Goal: Task Accomplishment & Management: Use online tool/utility

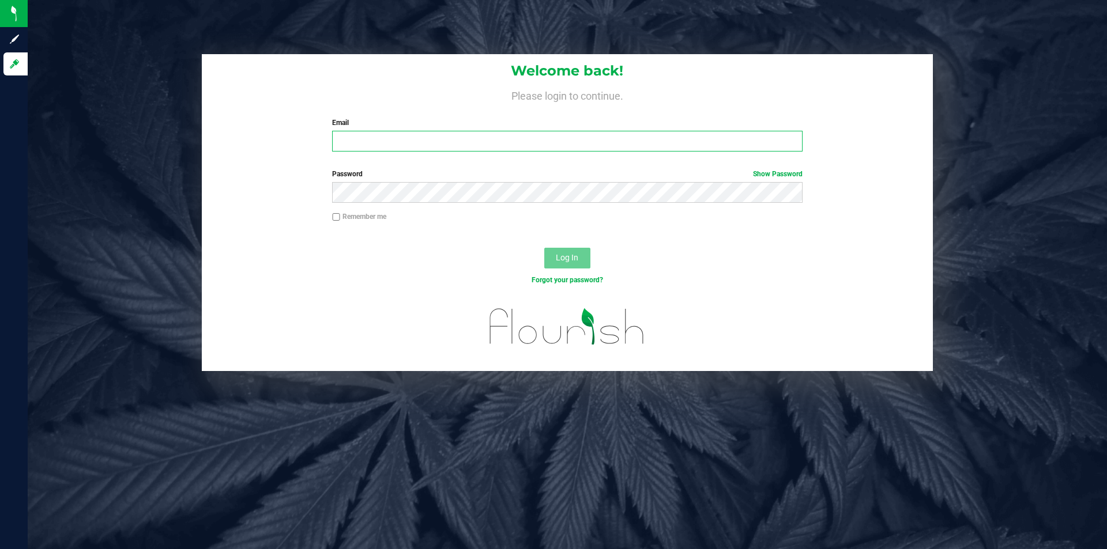
drag, startPoint x: 0, startPoint y: 0, endPoint x: 370, endPoint y: 150, distance: 399.0
click at [370, 150] on input "Email" at bounding box center [567, 141] width 470 height 21
type input "[EMAIL_ADDRESS][DOMAIN_NAME]"
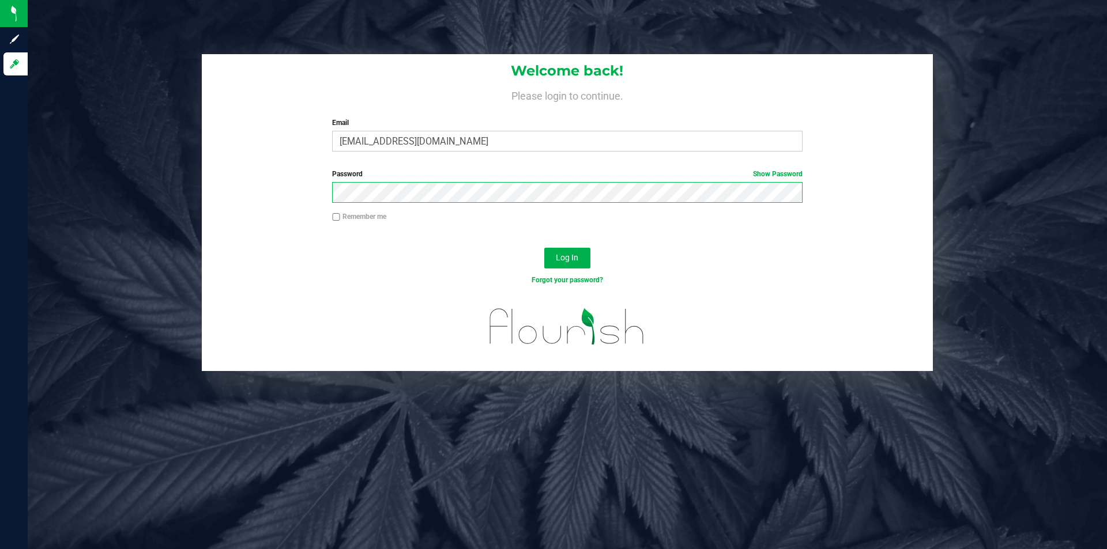
click at [544, 248] on button "Log In" at bounding box center [567, 258] width 46 height 21
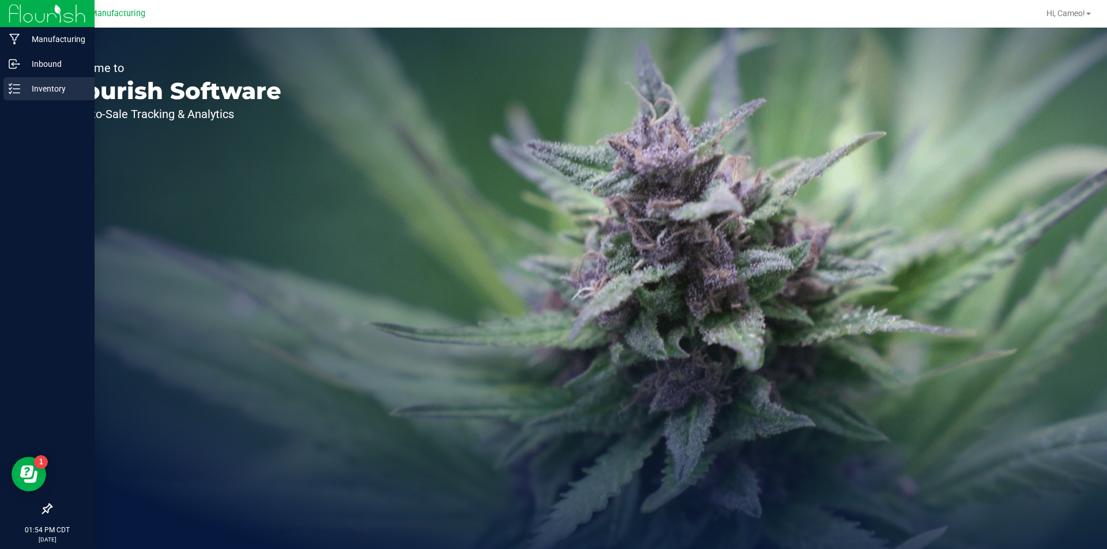
click at [54, 86] on p "Inventory" at bounding box center [54, 89] width 69 height 14
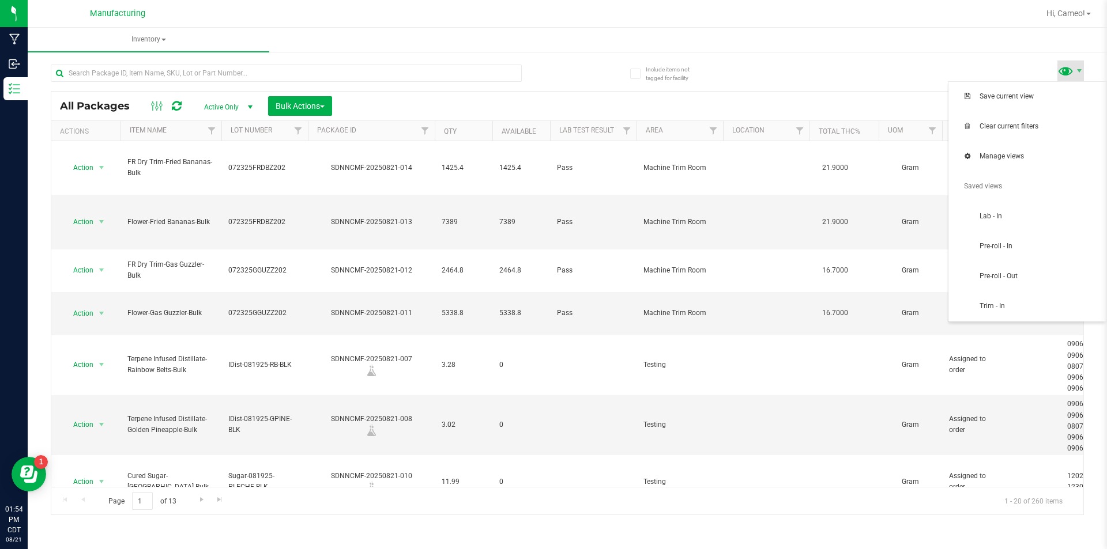
click at [1069, 69] on span at bounding box center [1065, 70] width 17 height 17
click at [997, 257] on span "Pre-roll - In" at bounding box center [1027, 246] width 144 height 23
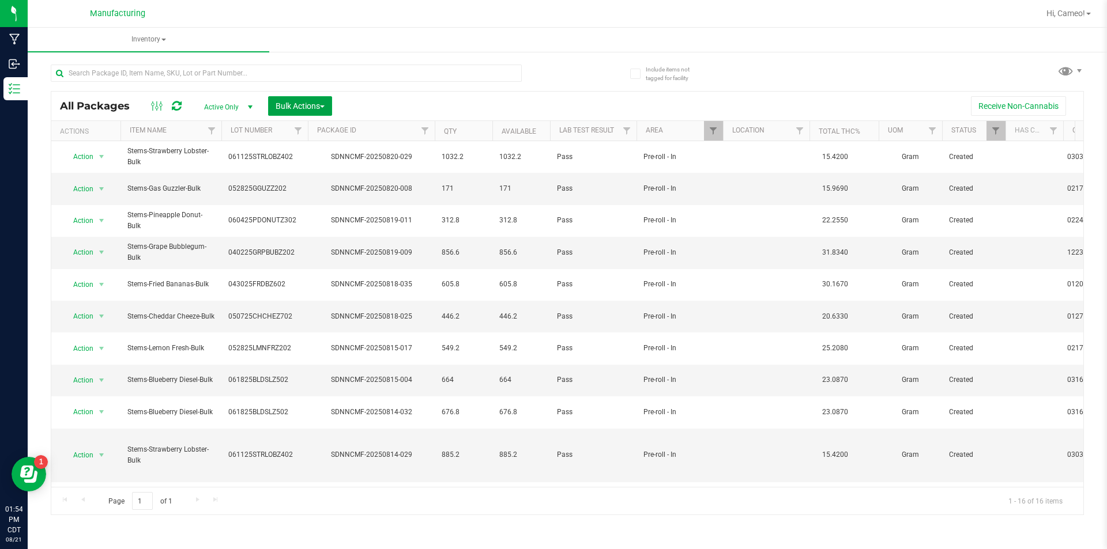
click at [299, 110] on span "Bulk Actions" at bounding box center [300, 105] width 49 height 9
click at [301, 137] on div "Add to manufacturing run" at bounding box center [326, 134] width 103 height 18
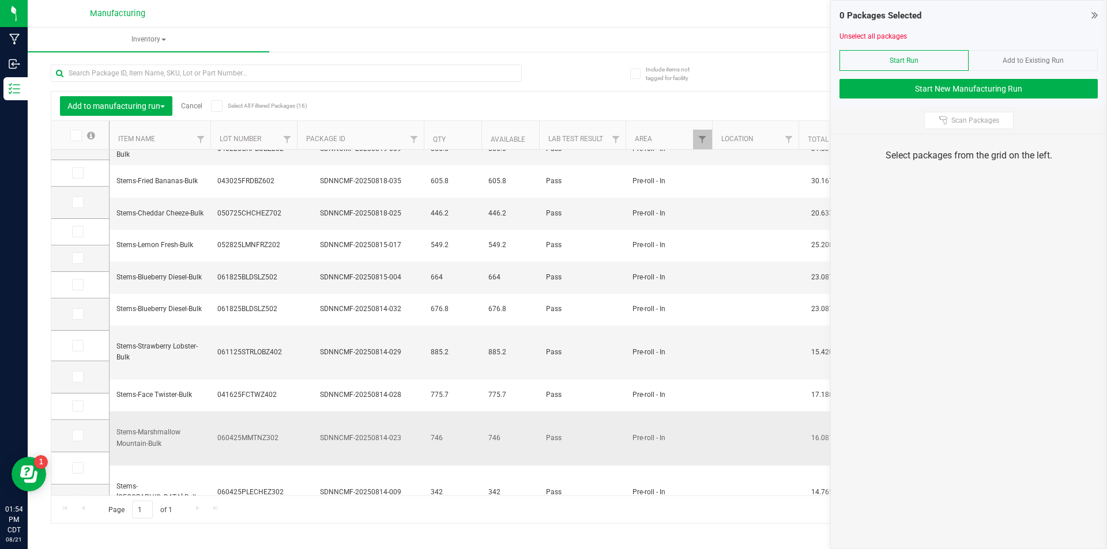
scroll to position [134, 0]
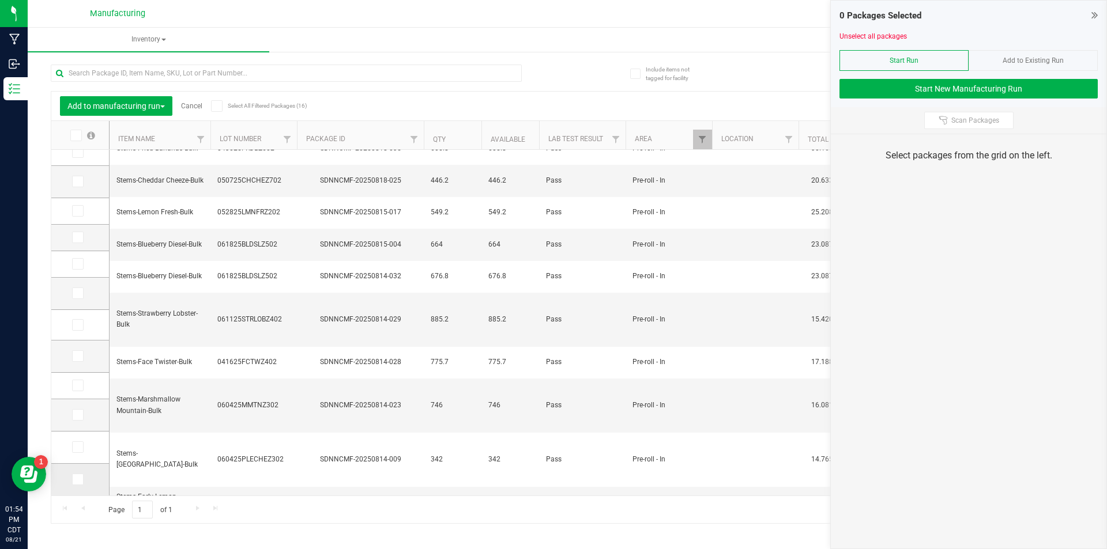
click at [79, 480] on icon at bounding box center [76, 480] width 7 height 0
click at [0, 0] on input "checkbox" at bounding box center [0, 0] width 0 height 0
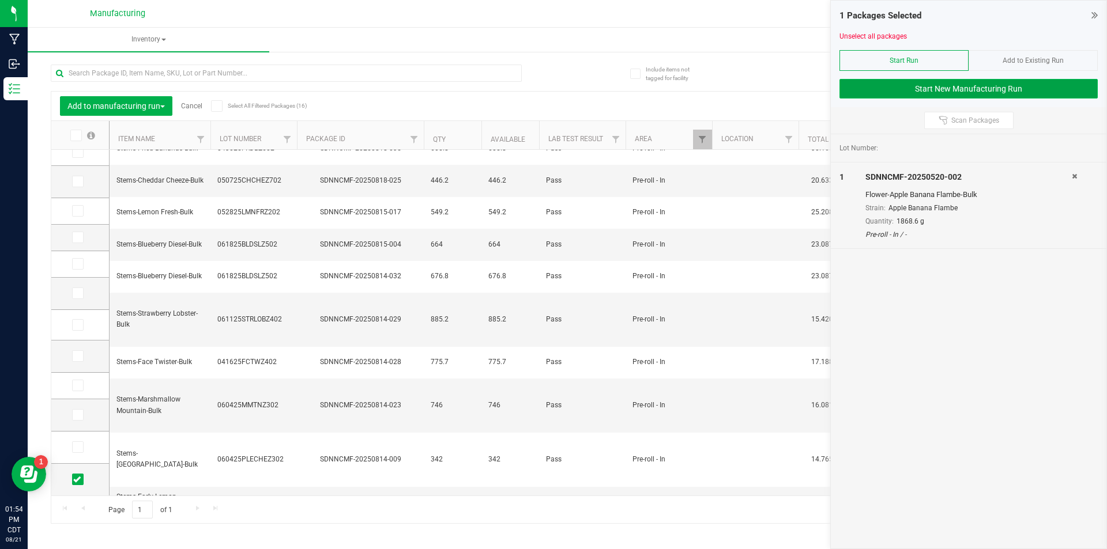
click at [1021, 93] on button "Start New Manufacturing Run" at bounding box center [968, 89] width 258 height 20
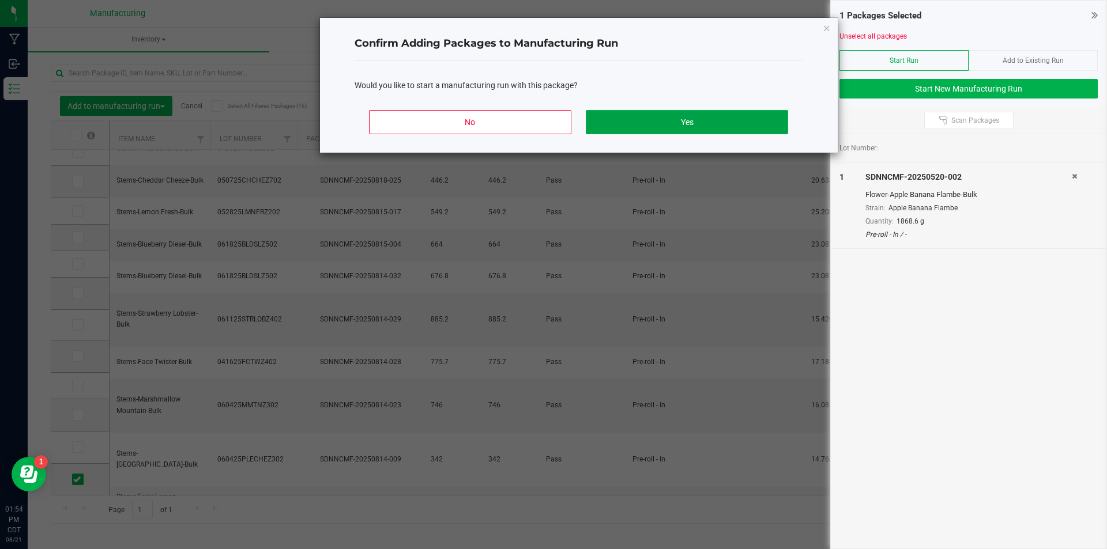
click at [729, 120] on button "Yes" at bounding box center [687, 122] width 202 height 24
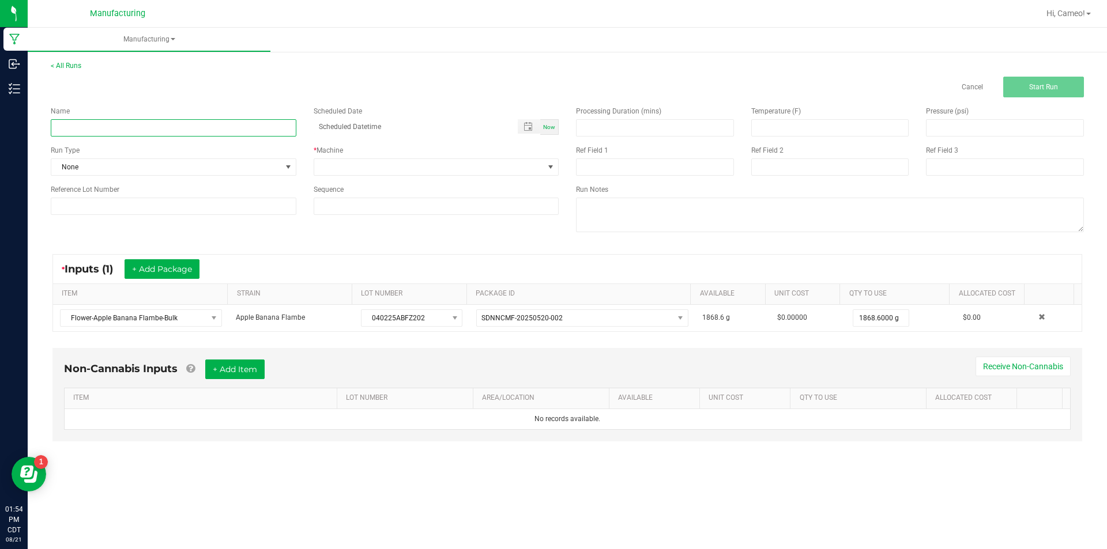
click at [172, 133] on input at bounding box center [174, 127] width 246 height 17
type input "082125 - Apple Banana Flambe"
click at [550, 130] on span "Now" at bounding box center [549, 127] width 12 height 6
type input "[DATE] 1:54 PM"
click at [535, 164] on span at bounding box center [429, 167] width 230 height 16
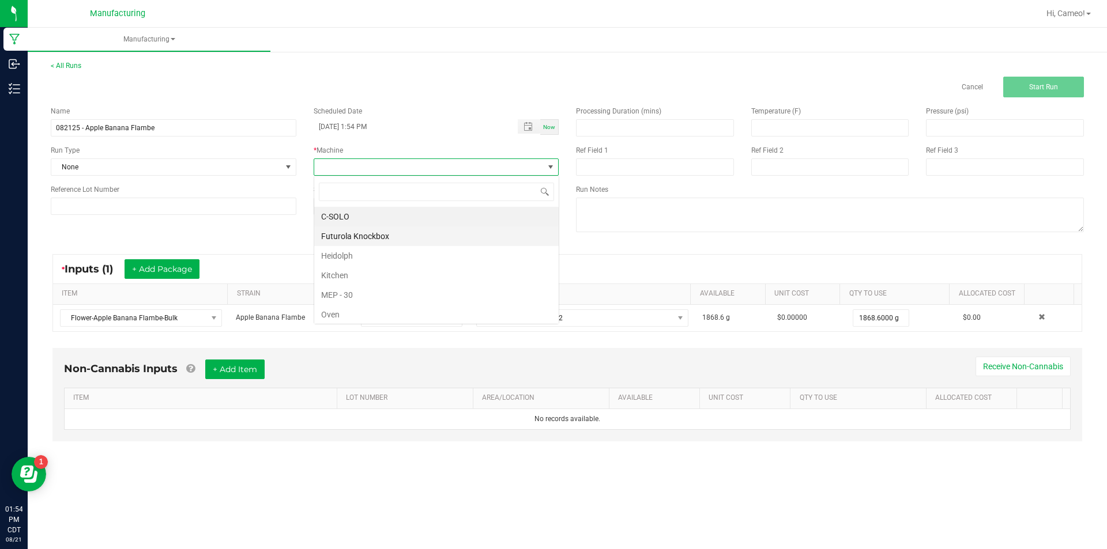
scroll to position [17, 245]
click at [360, 237] on li "Futurola Knockbox" at bounding box center [436, 237] width 244 height 20
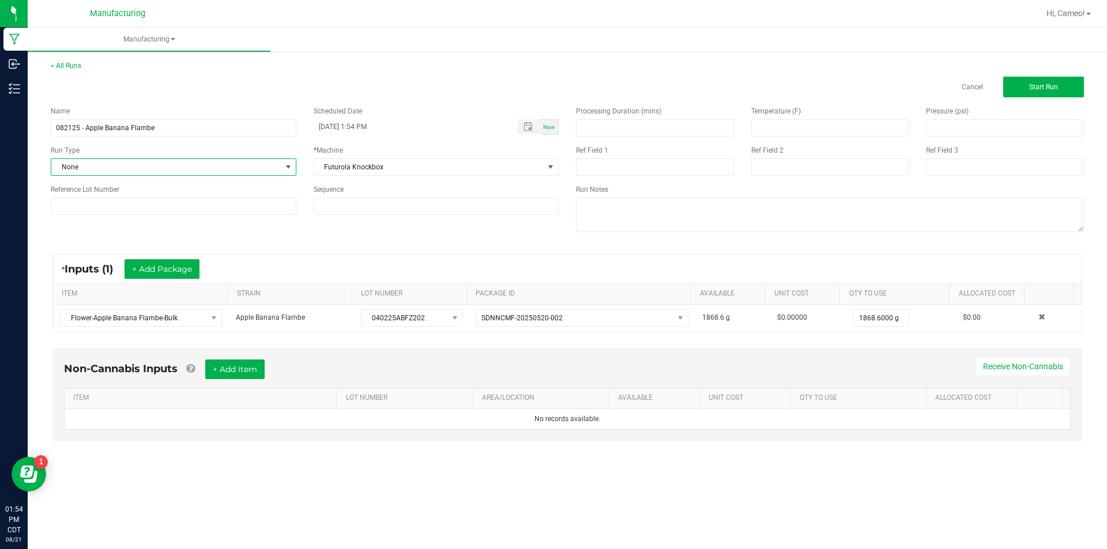
click at [219, 164] on span "None" at bounding box center [166, 167] width 230 height 16
click at [141, 310] on li "Pre-roll" at bounding box center [173, 313] width 244 height 17
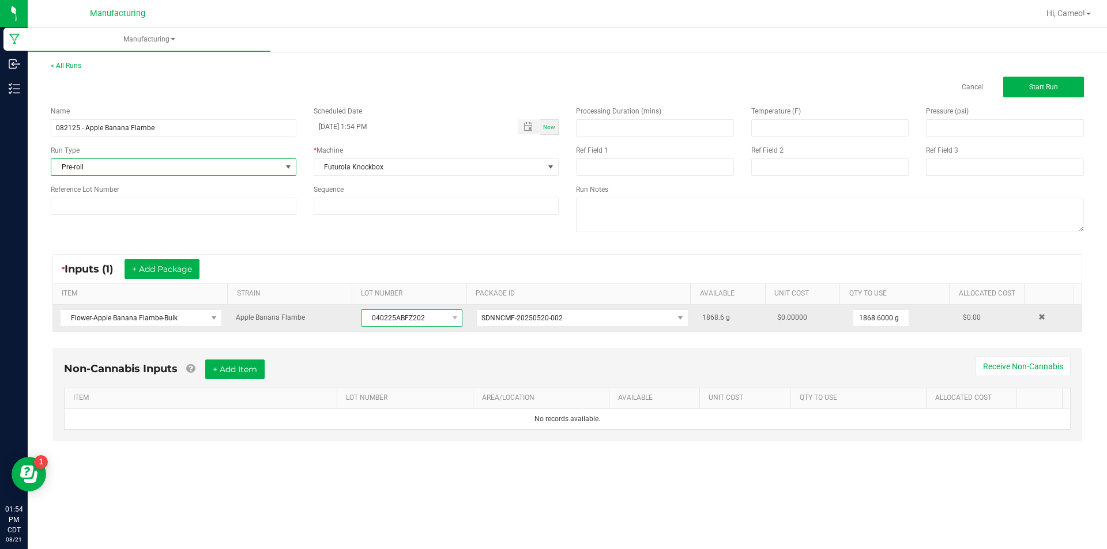
click at [381, 319] on span "040225ABFZ202" at bounding box center [404, 318] width 86 height 16
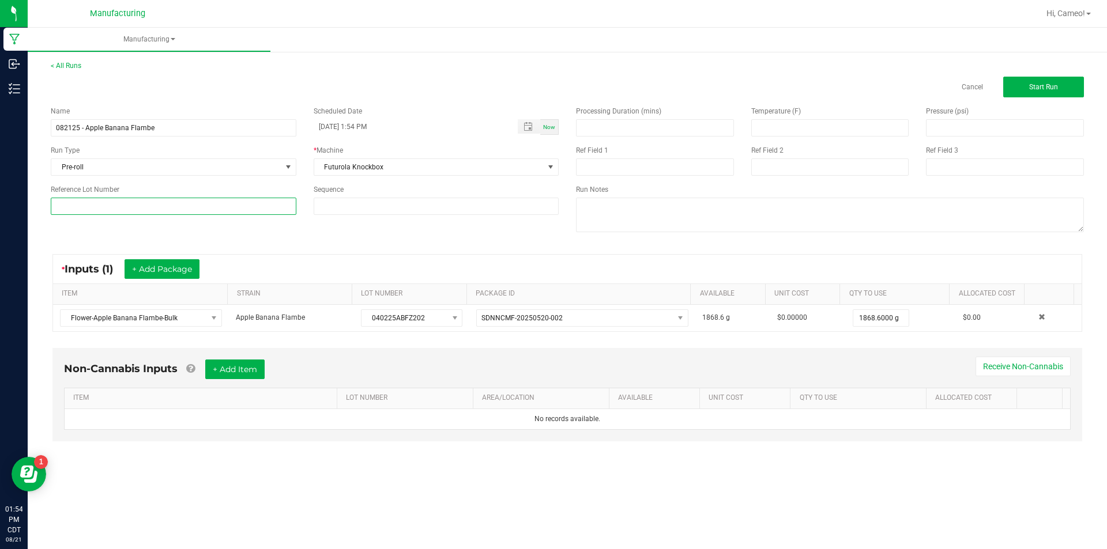
click at [220, 202] on input at bounding box center [174, 206] width 246 height 17
paste input "040225ABFZ202"
type input "040225ABFZ202"
click at [1051, 92] on button "Start Run" at bounding box center [1043, 87] width 81 height 21
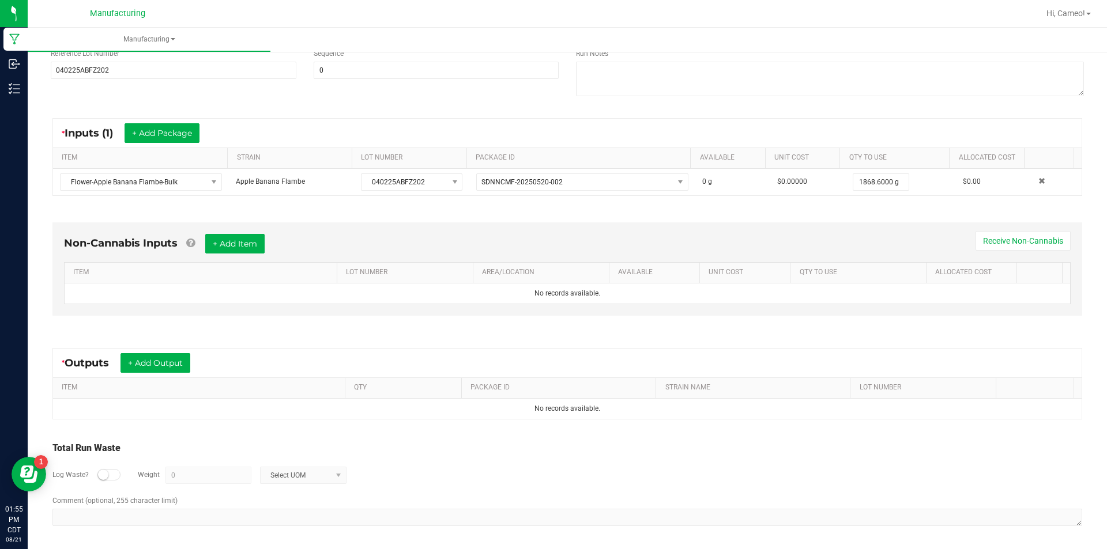
scroll to position [153, 0]
click at [253, 241] on button "+ Add Item" at bounding box center [234, 242] width 59 height 20
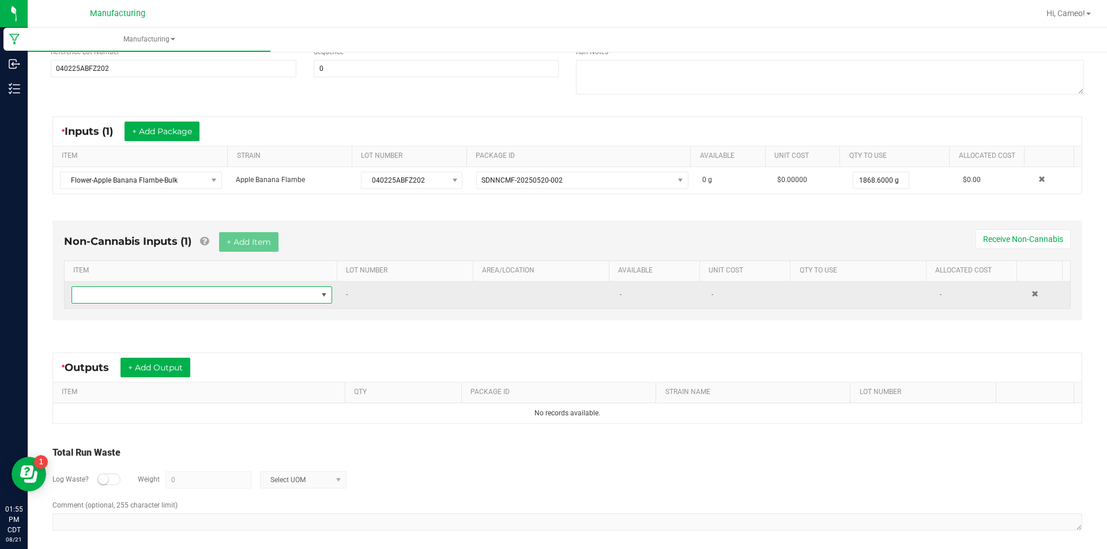
click at [242, 293] on span "NO DATA FOUND" at bounding box center [194, 295] width 245 height 16
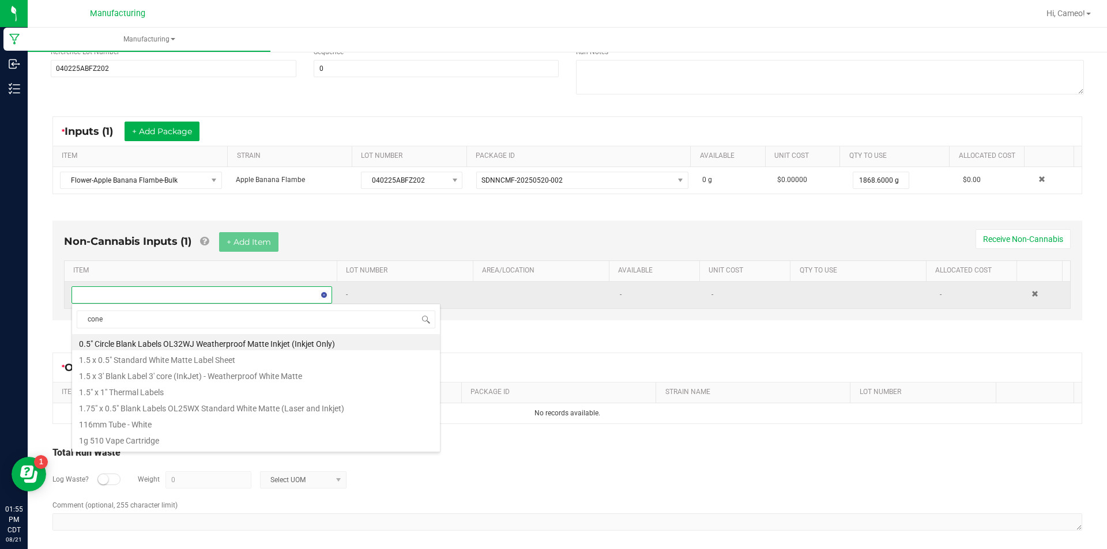
type input "cones"
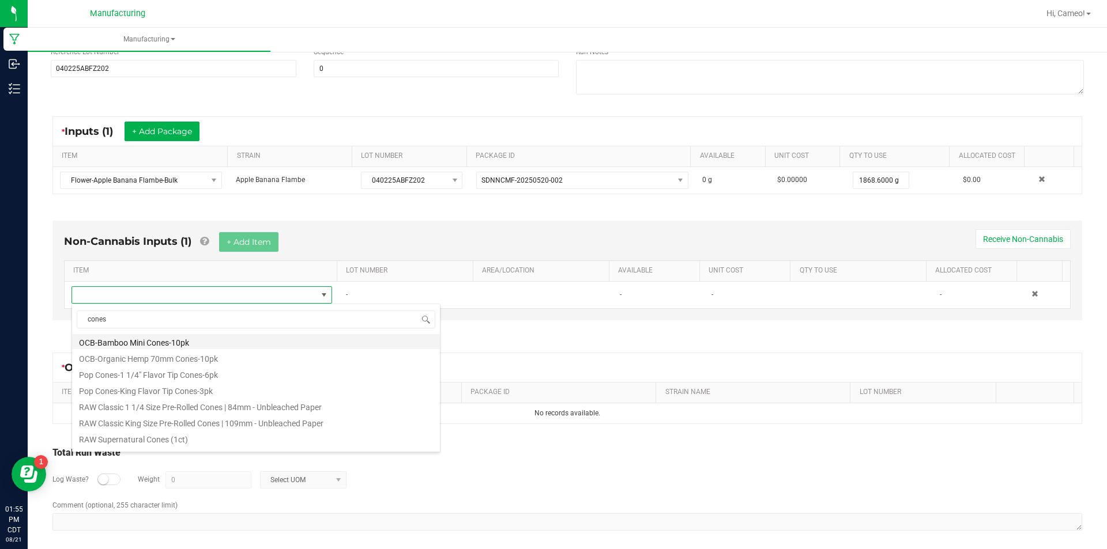
scroll to position [519, 0]
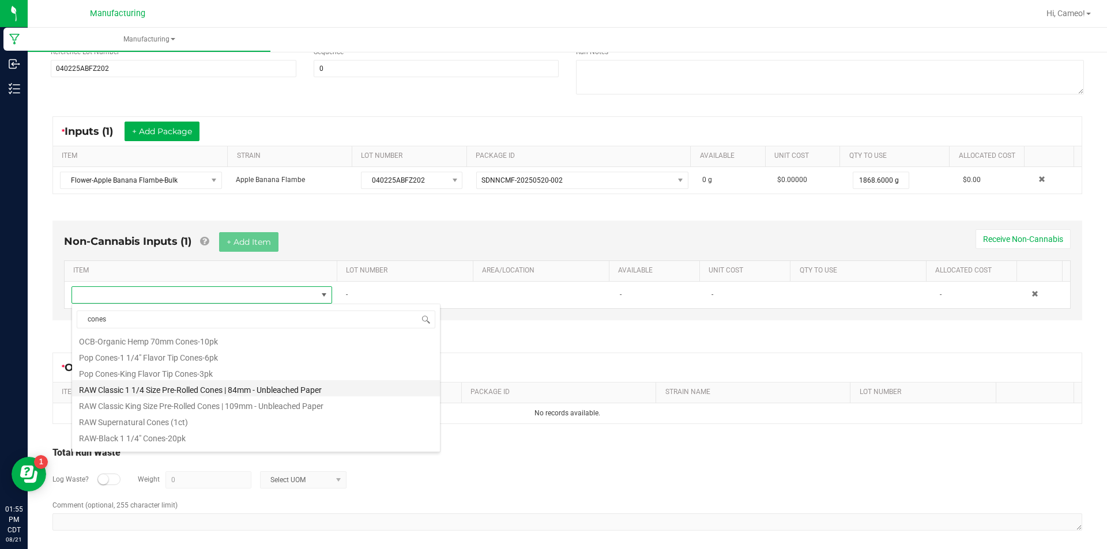
click at [238, 391] on li "RAW Classic 1 1/4 Size Pre-Rolled Cones | 84mm - Unbleached Paper" at bounding box center [256, 388] width 368 height 16
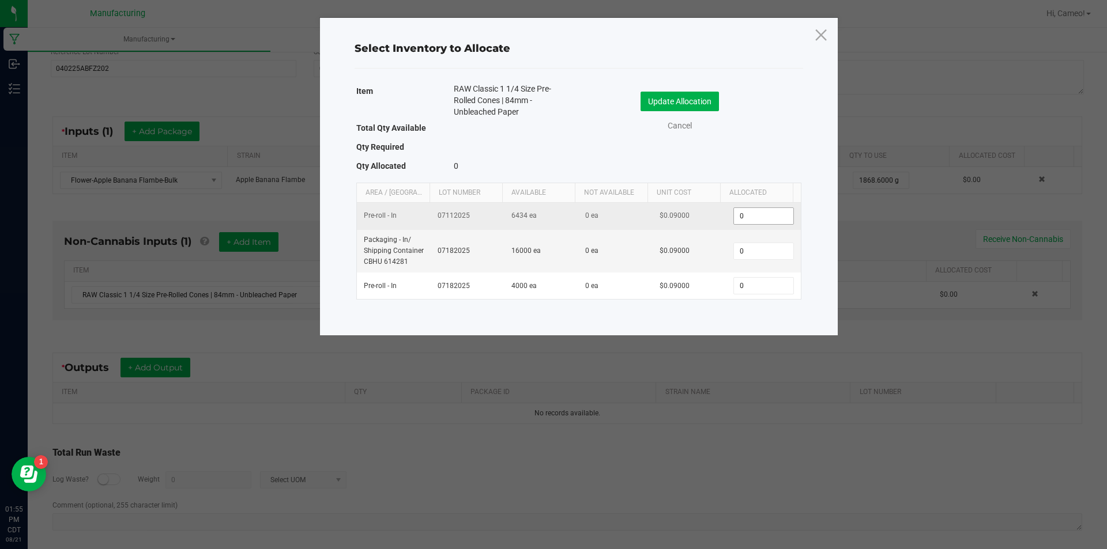
click at [749, 218] on input "0" at bounding box center [763, 216] width 59 height 16
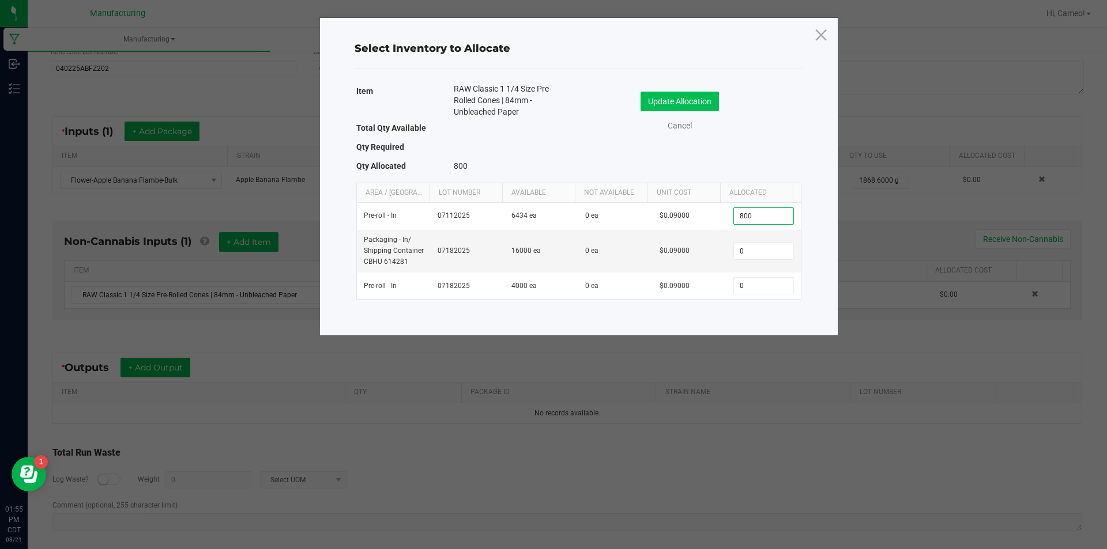
type input "800"
click at [683, 105] on button "Update Allocation" at bounding box center [679, 102] width 78 height 20
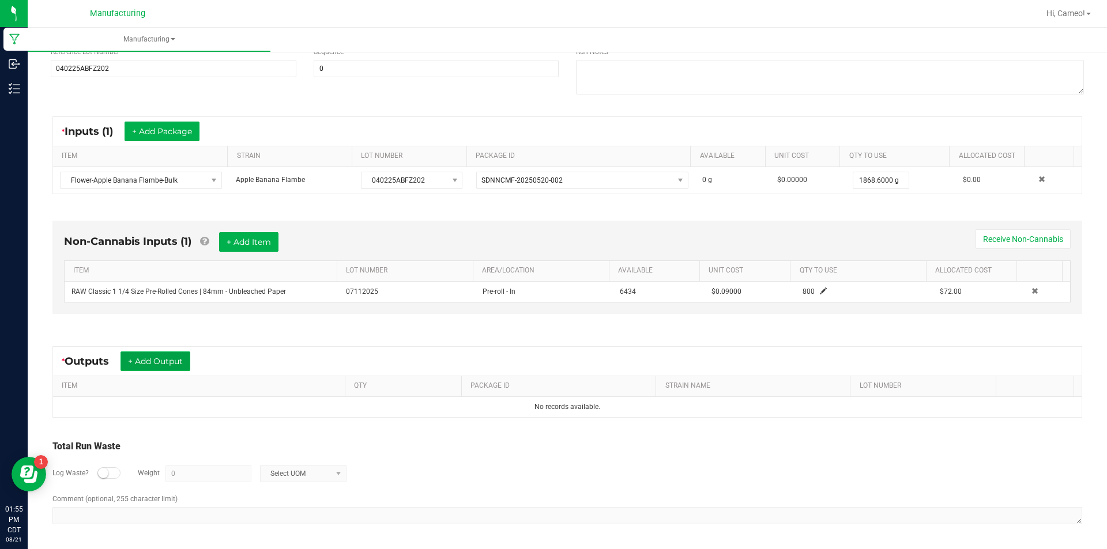
click at [149, 361] on button "+ Add Output" at bounding box center [155, 362] width 70 height 20
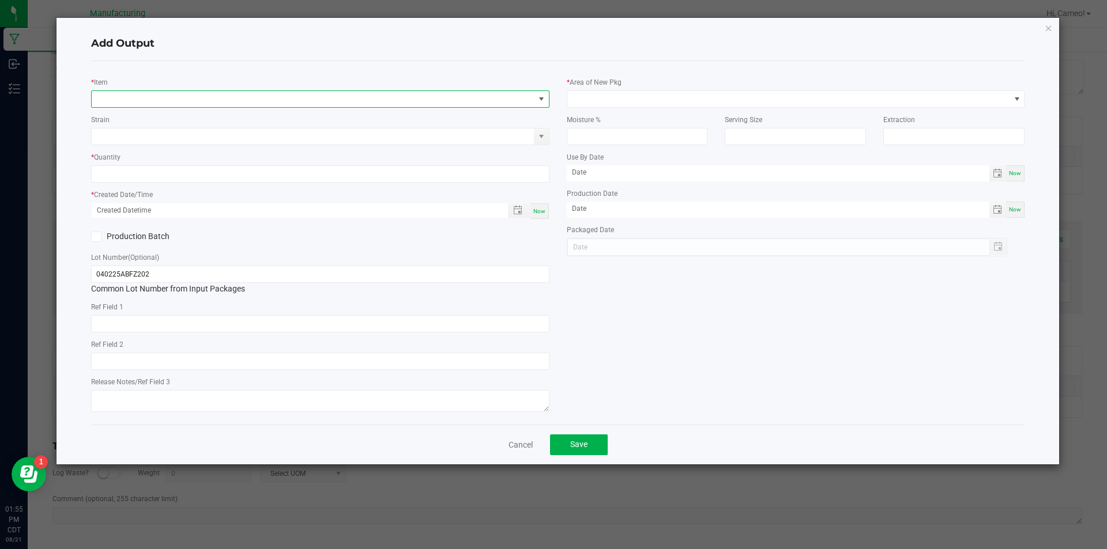
click at [274, 96] on span "NO DATA FOUND" at bounding box center [313, 99] width 443 height 16
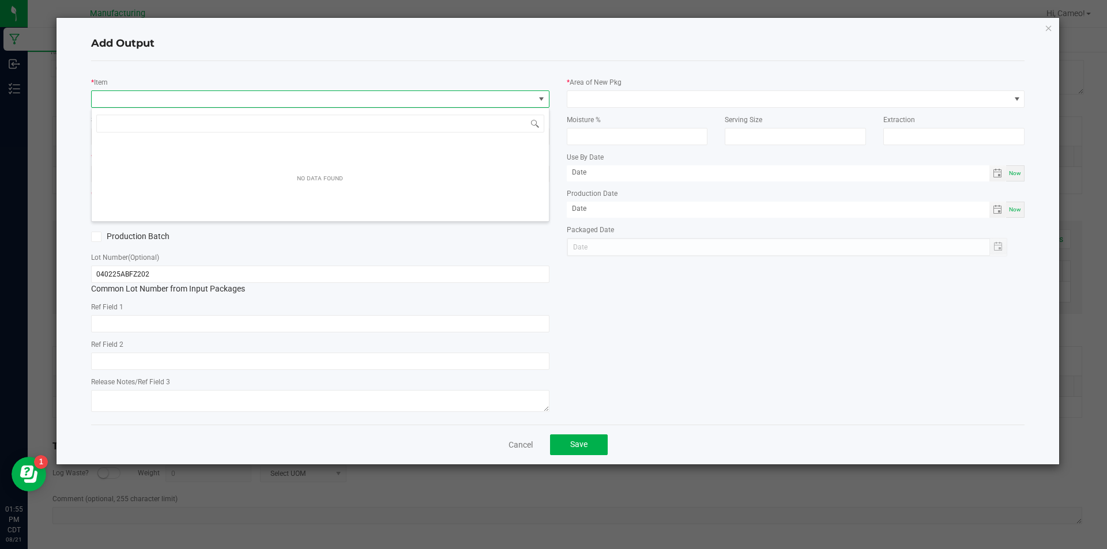
scroll to position [17, 458]
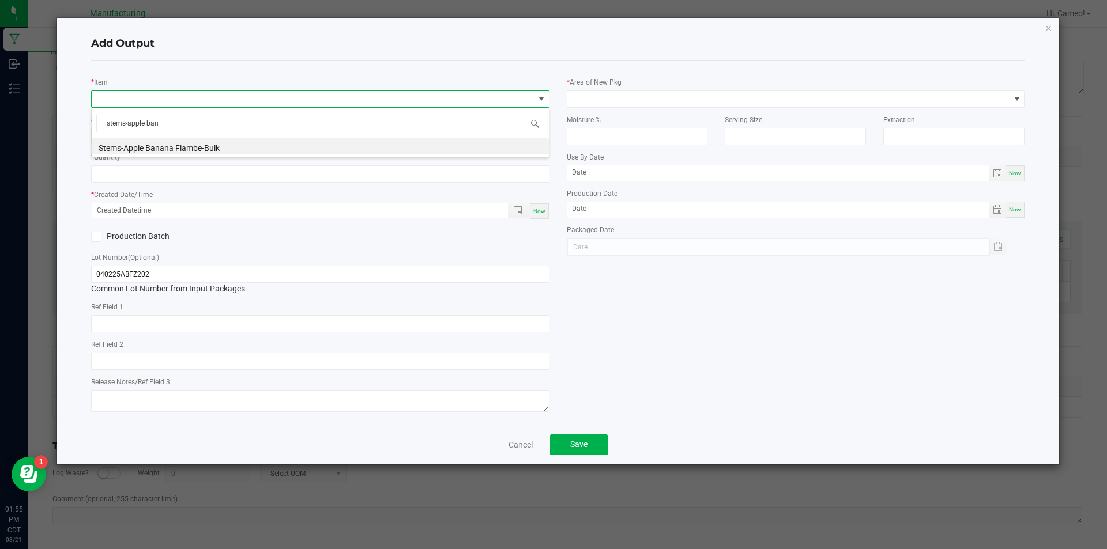
type input "stems-apple bana"
click at [225, 148] on li "Stems-Apple Banana Flambe-Bulk" at bounding box center [320, 146] width 457 height 16
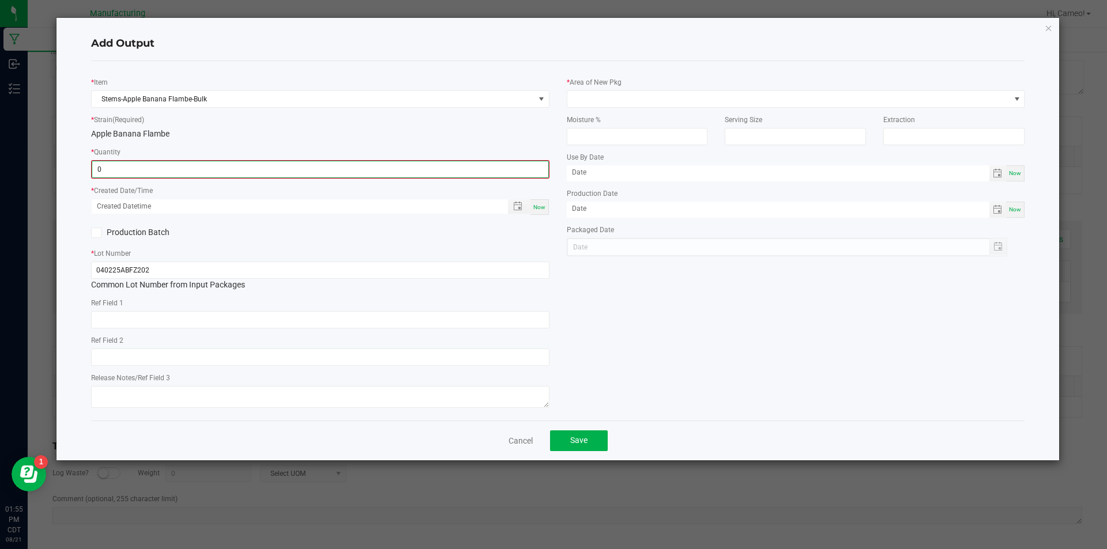
click at [179, 171] on input "0" at bounding box center [320, 169] width 456 height 16
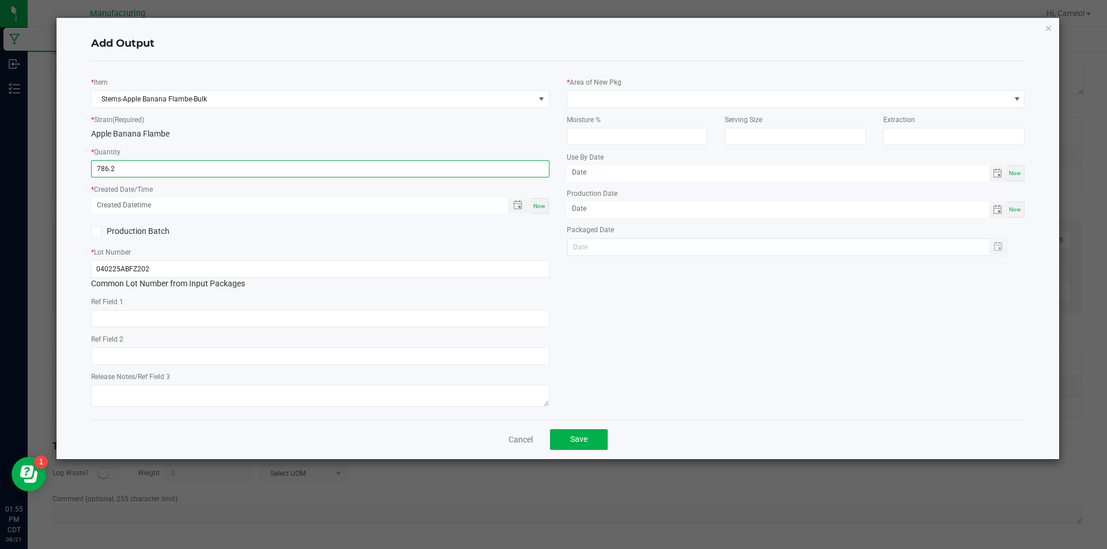
type input "786.2000 g"
click at [544, 206] on span "Now" at bounding box center [539, 206] width 12 height 6
type input "[DATE] 1:55 PM"
type input "[DATE]"
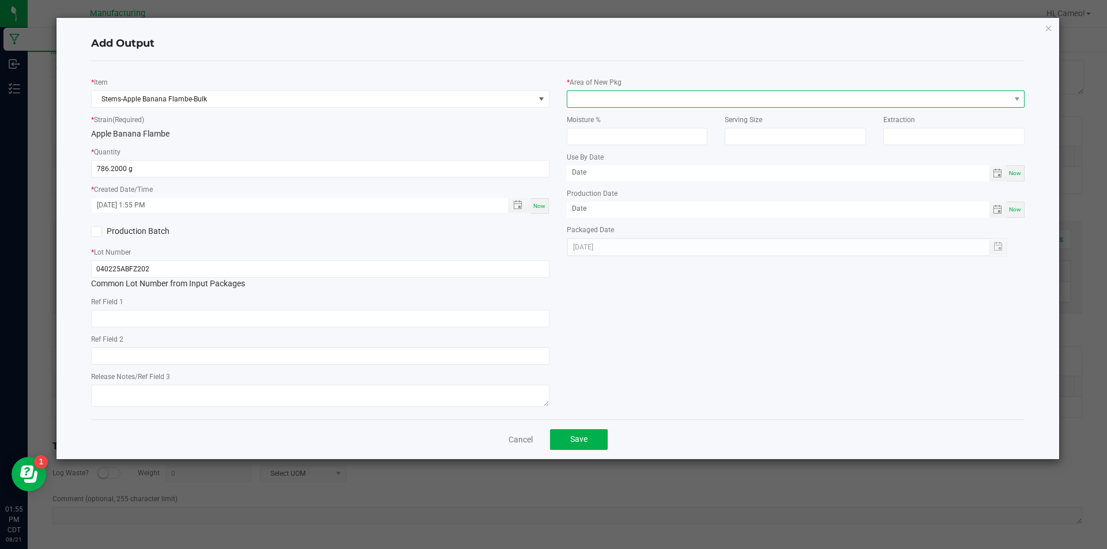
click at [600, 94] on span at bounding box center [788, 99] width 443 height 16
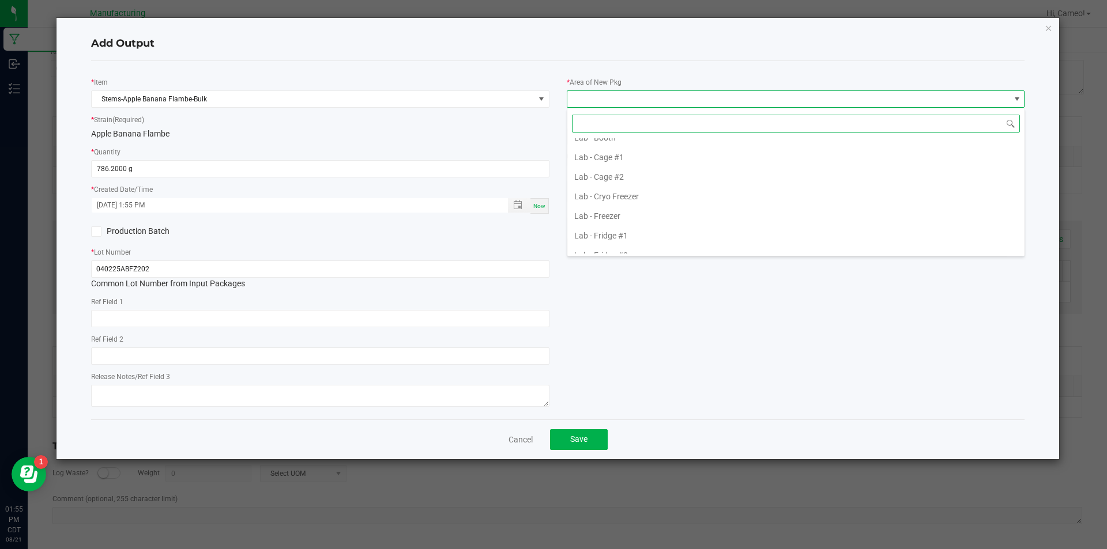
scroll to position [346, 0]
click at [618, 213] on li "Pre-roll - In" at bounding box center [795, 214] width 457 height 20
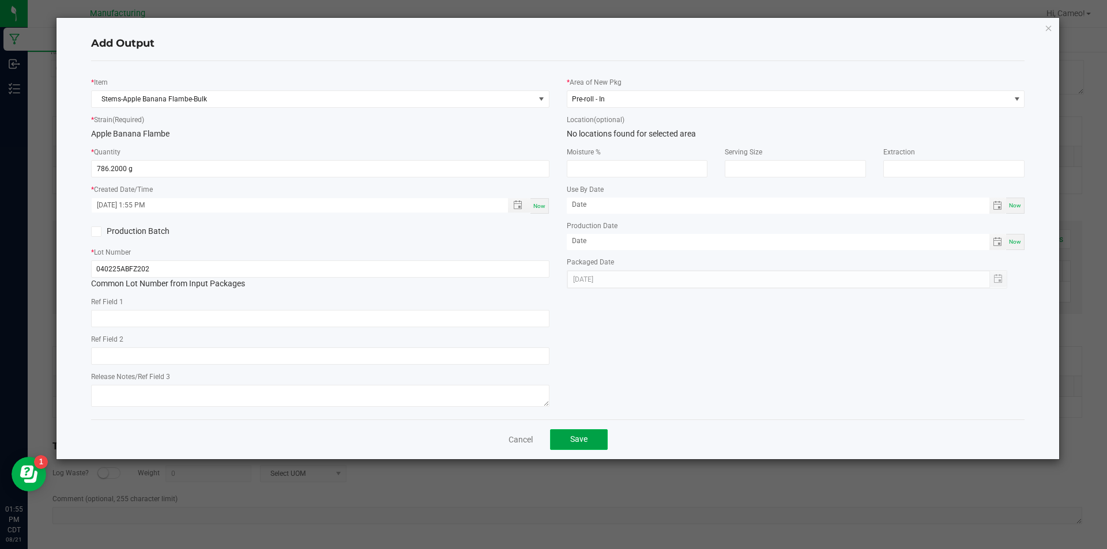
click at [580, 445] on button "Save" at bounding box center [579, 439] width 58 height 21
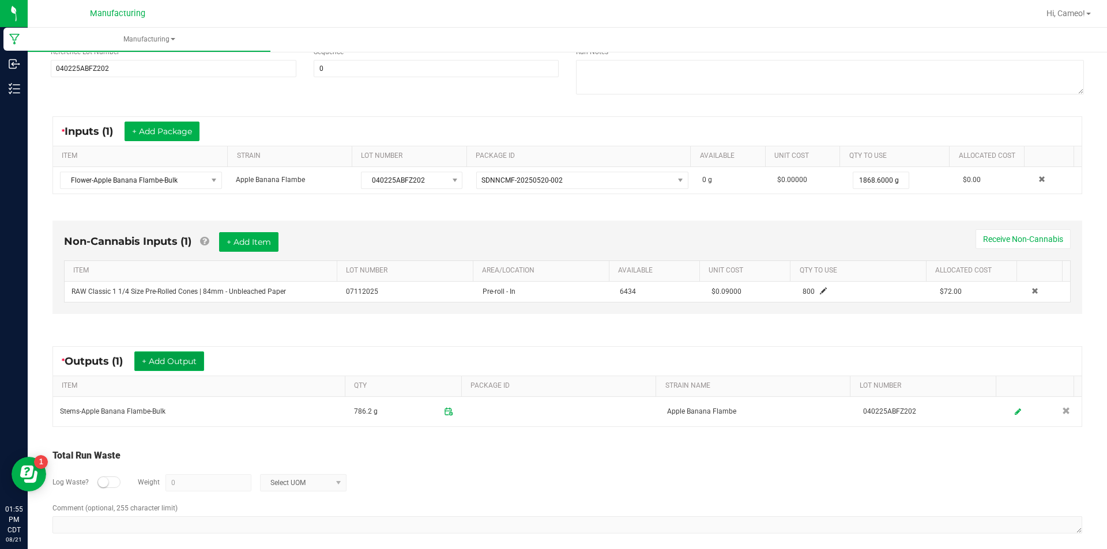
click at [157, 360] on button "+ Add Output" at bounding box center [169, 362] width 70 height 20
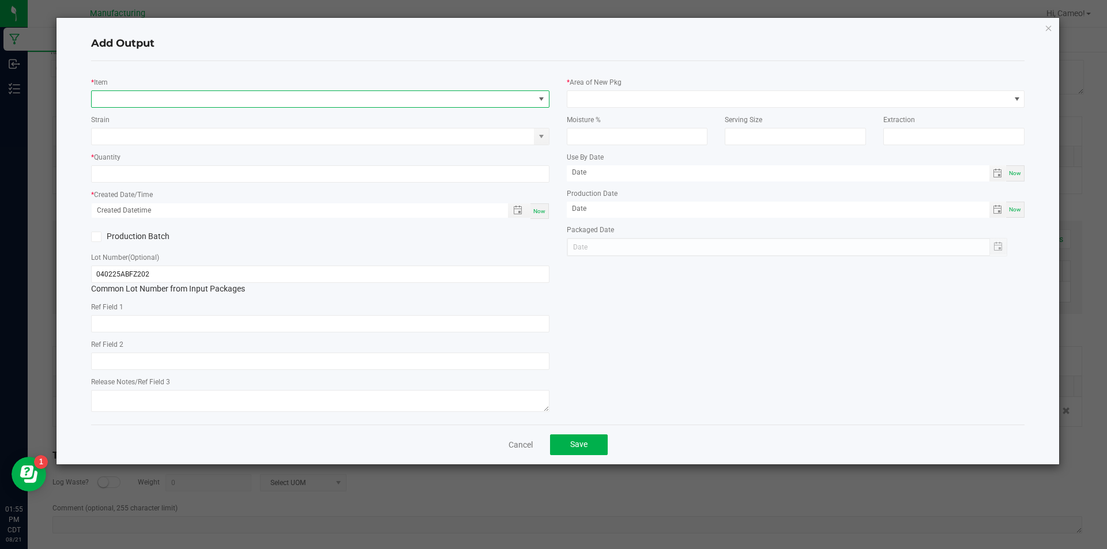
click at [293, 100] on span "NO DATA FOUND" at bounding box center [313, 99] width 443 height 16
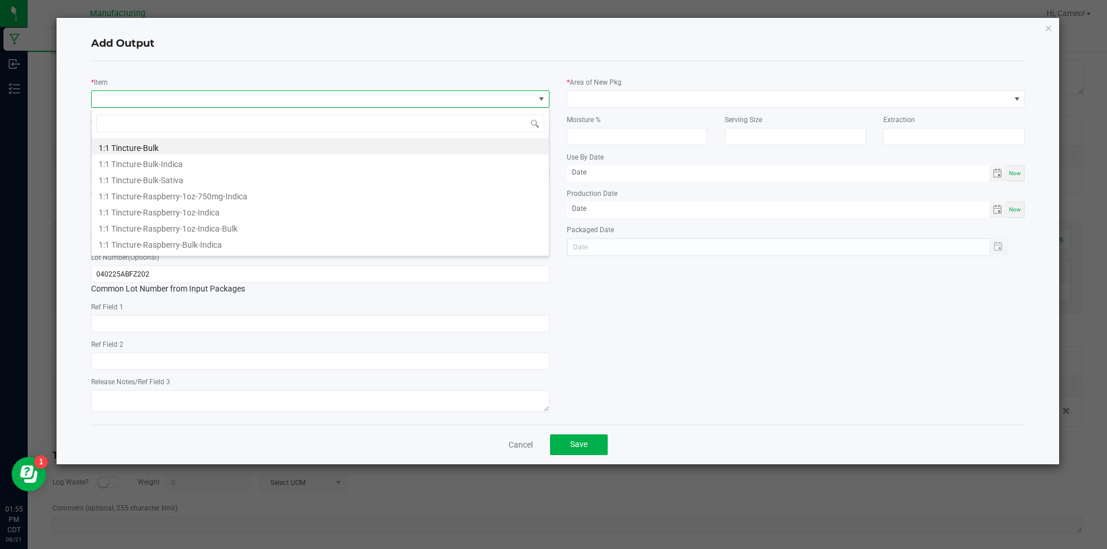
scroll to position [17, 458]
type input "dogwalker preroll-apple banana"
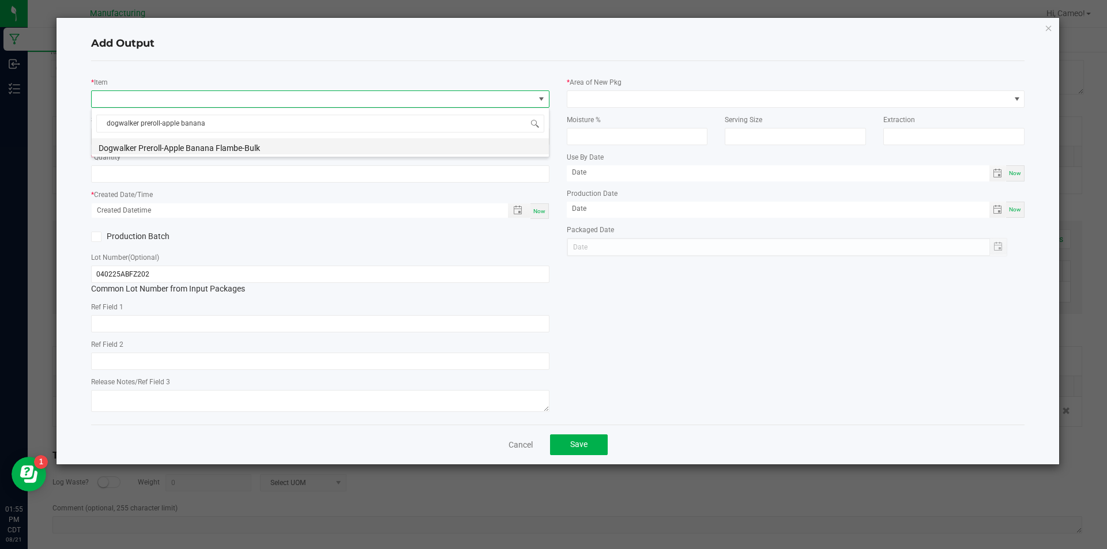
click at [227, 141] on li "Dogwalker Preroll-Apple Banana Flambe-Bulk" at bounding box center [320, 146] width 457 height 16
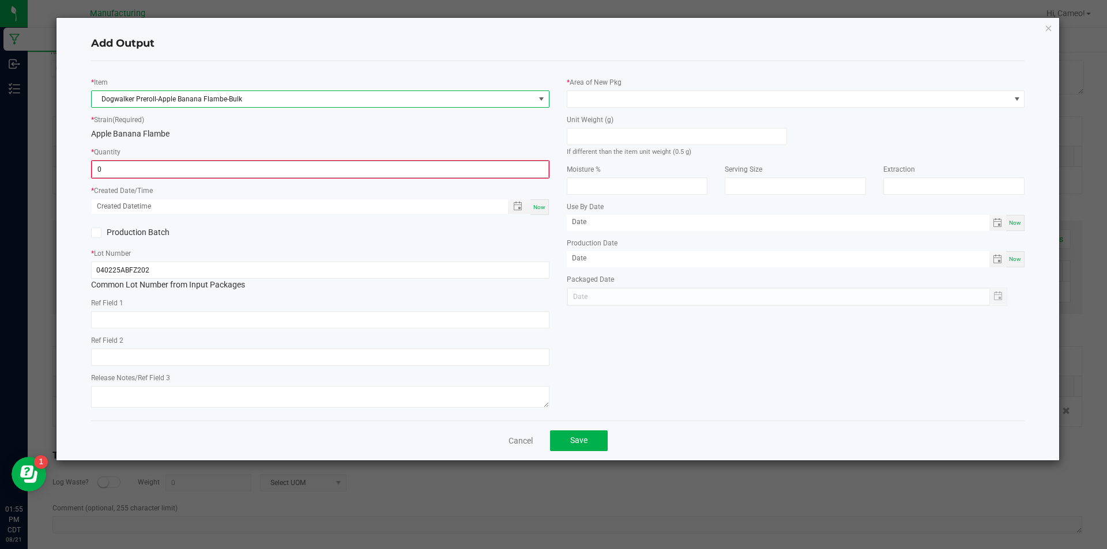
click at [218, 170] on input "0" at bounding box center [320, 169] width 456 height 16
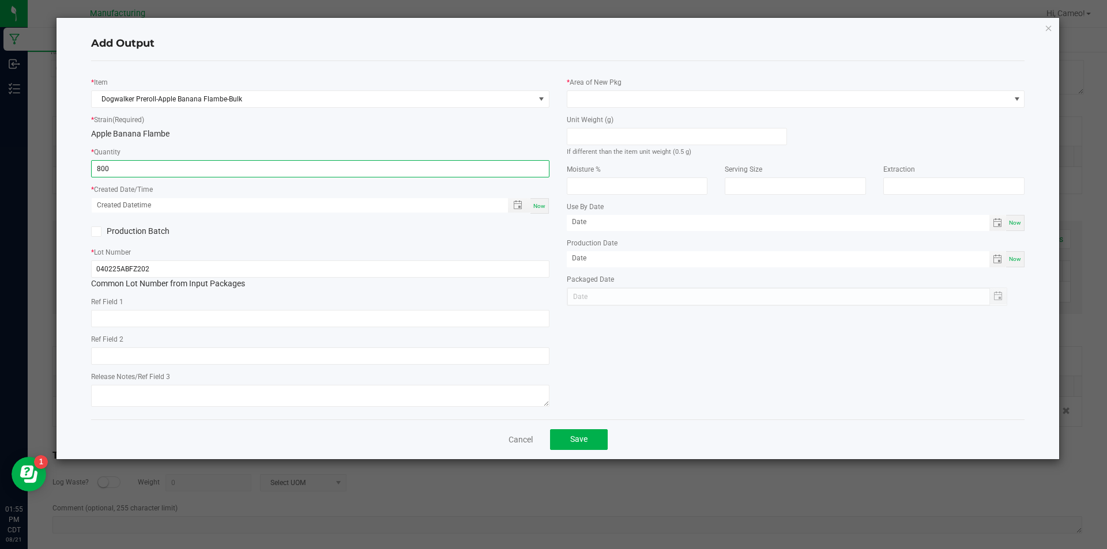
type input "800 ea"
click at [538, 206] on span "Now" at bounding box center [539, 206] width 12 height 6
type input "[DATE] 1:55 PM"
type input "[DATE]"
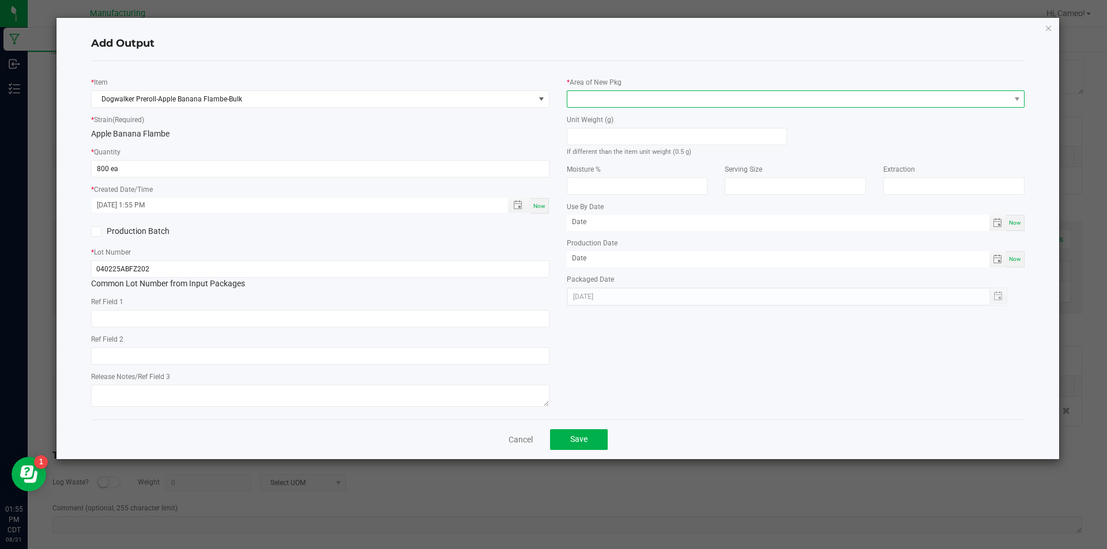
click at [638, 96] on span at bounding box center [788, 99] width 443 height 16
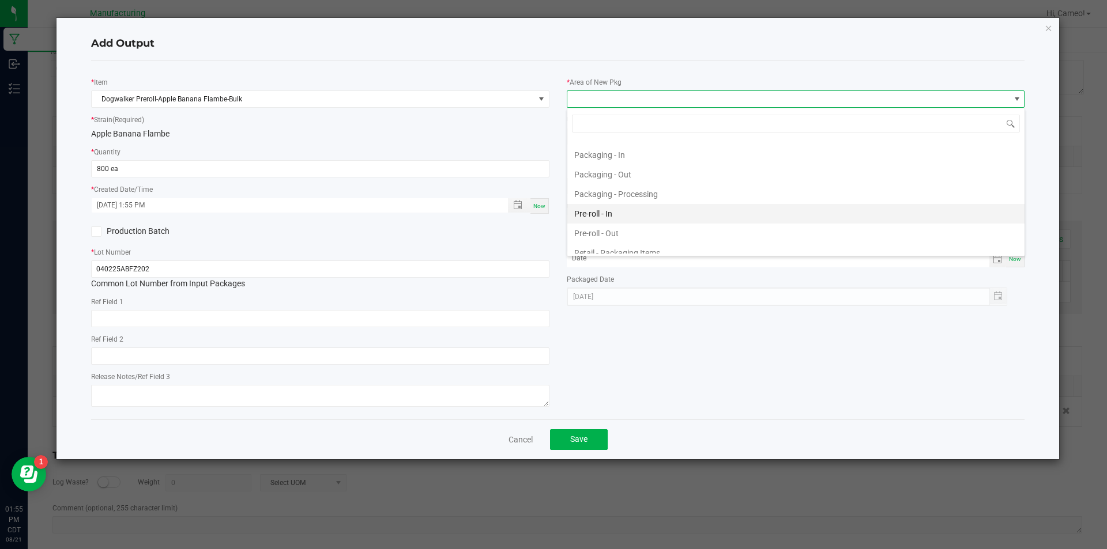
click at [622, 213] on li "Pre-roll - In" at bounding box center [795, 214] width 457 height 20
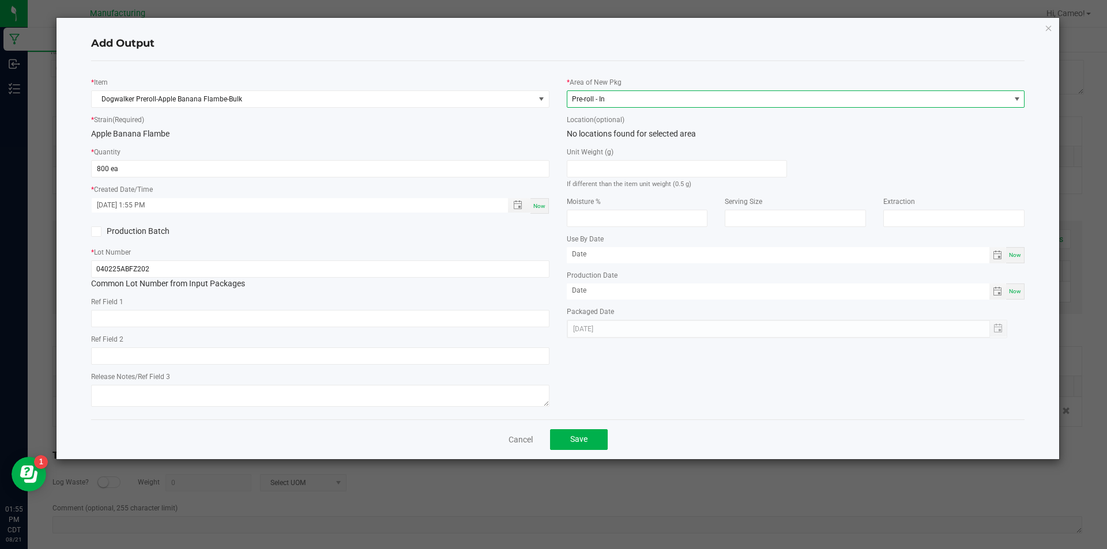
click at [691, 110] on div "* Area of New Pkg Pre-roll - In Location (optional) No locations found for sele…" at bounding box center [796, 204] width 476 height 268
click at [692, 105] on span "Pre-roll - In" at bounding box center [788, 99] width 443 height 16
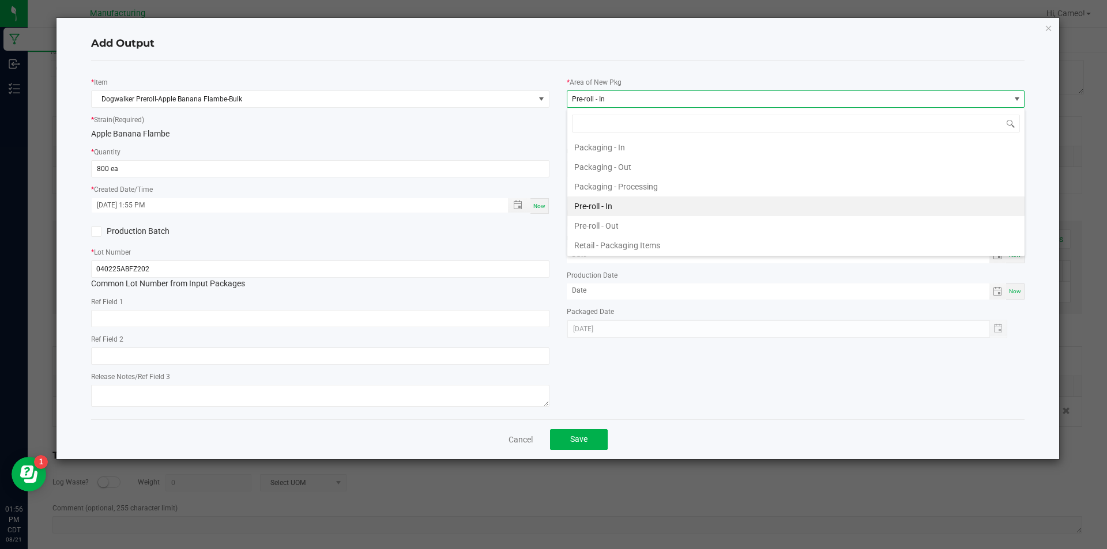
scroll to position [374, 0]
click at [625, 203] on li "Pre-roll - Out" at bounding box center [795, 206] width 457 height 20
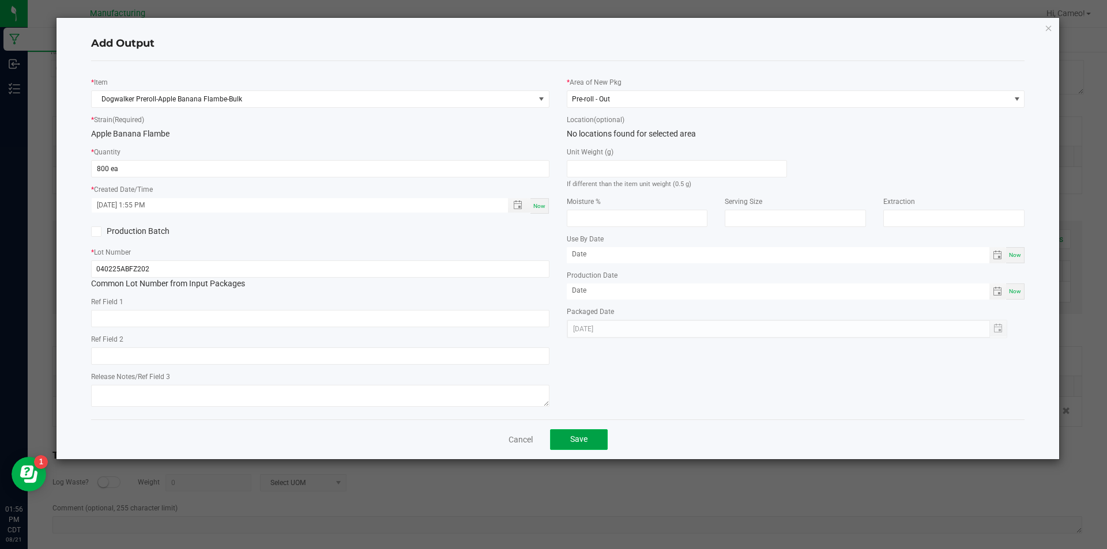
click at [571, 445] on button "Save" at bounding box center [579, 439] width 58 height 21
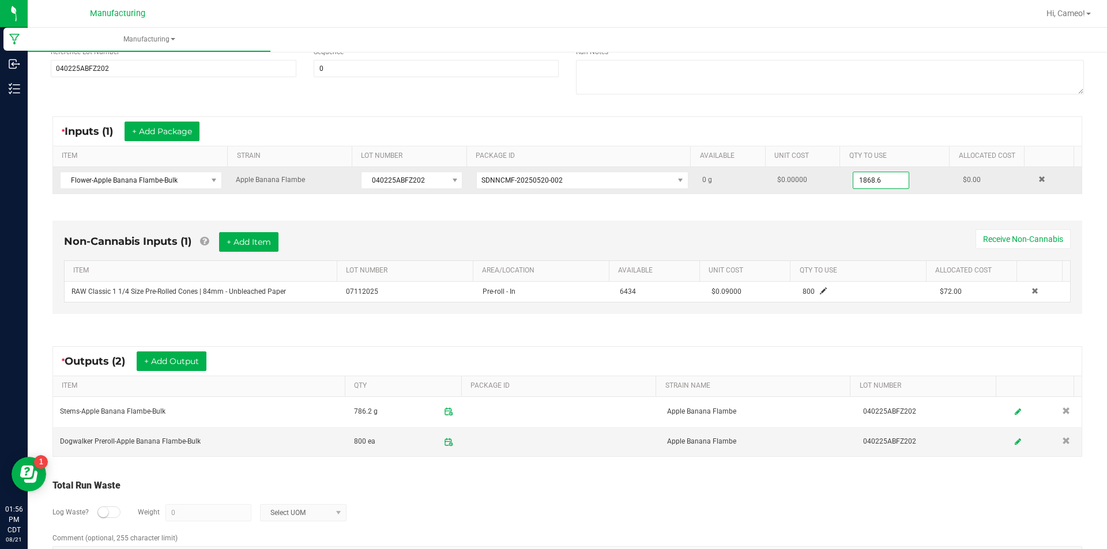
click at [876, 181] on input "1868.6" at bounding box center [880, 180] width 55 height 16
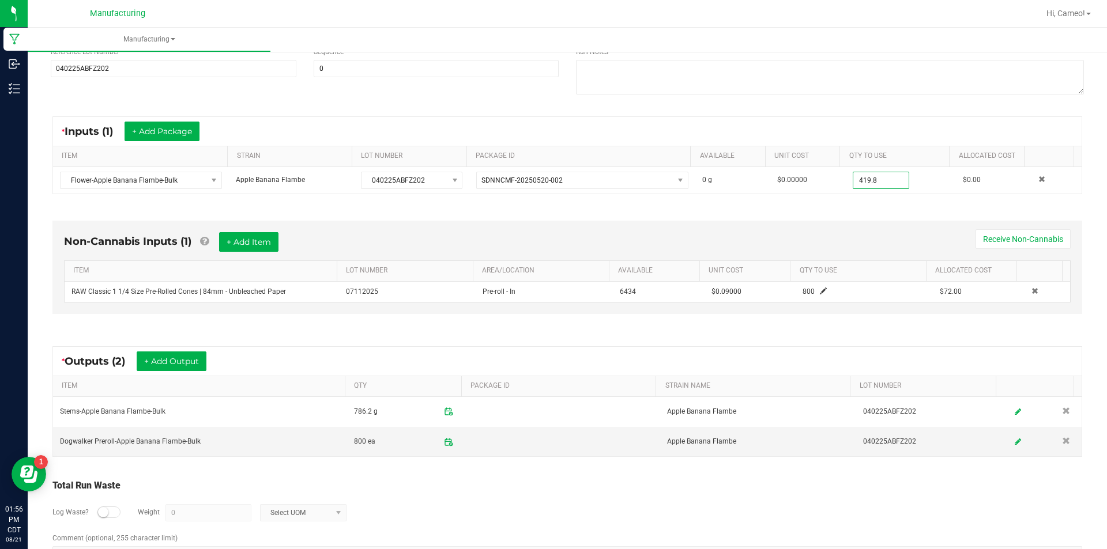
type input "419.8000 g"
click at [860, 218] on div "Non-Cannabis Inputs (1) + Add Item Receive Non-Cannabis ITEM LOT NUMBER AREA/LO…" at bounding box center [567, 270] width 1050 height 131
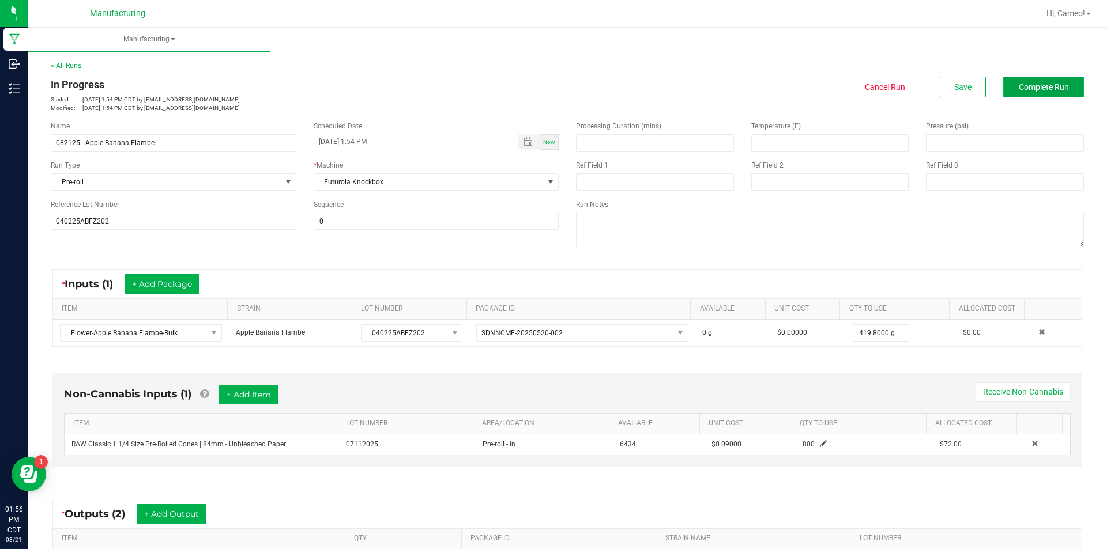
click at [1006, 89] on button "Complete Run" at bounding box center [1043, 87] width 81 height 21
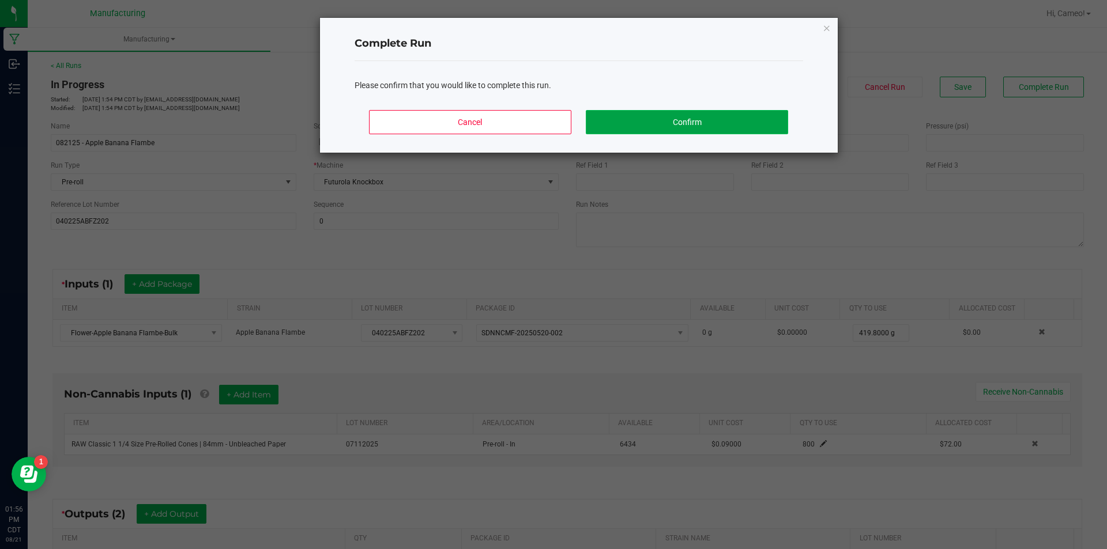
click at [725, 119] on button "Confirm" at bounding box center [687, 122] width 202 height 24
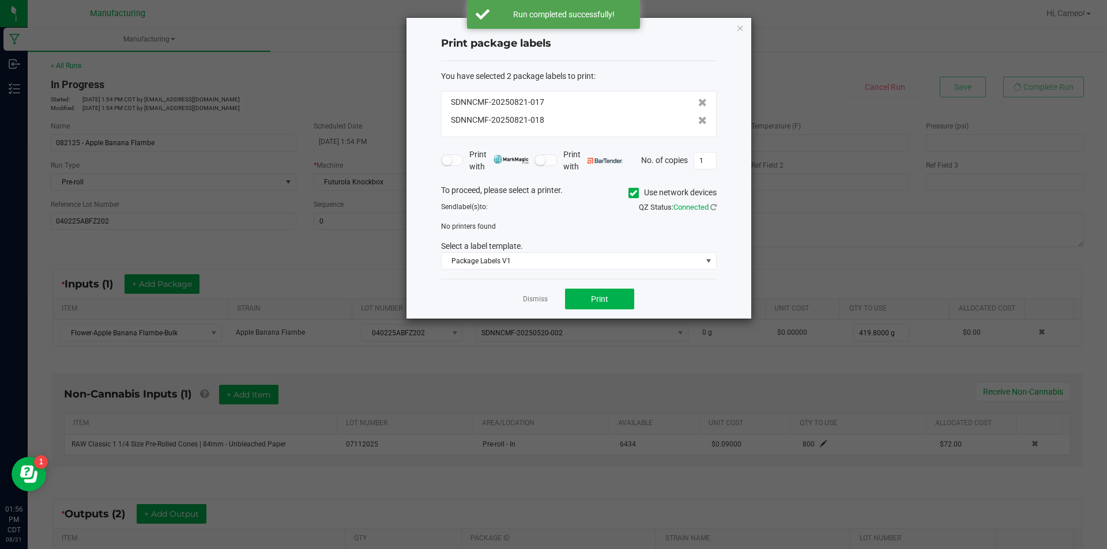
click at [634, 193] on icon at bounding box center [633, 193] width 7 height 0
click at [0, 0] on input "Use network devices" at bounding box center [0, 0] width 0 height 0
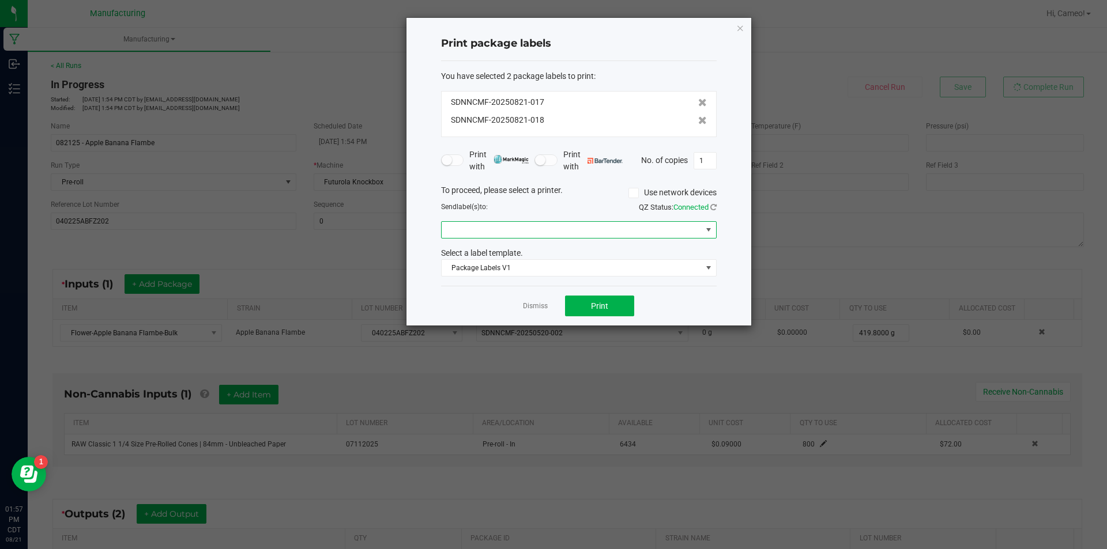
click at [627, 234] on span at bounding box center [572, 230] width 260 height 16
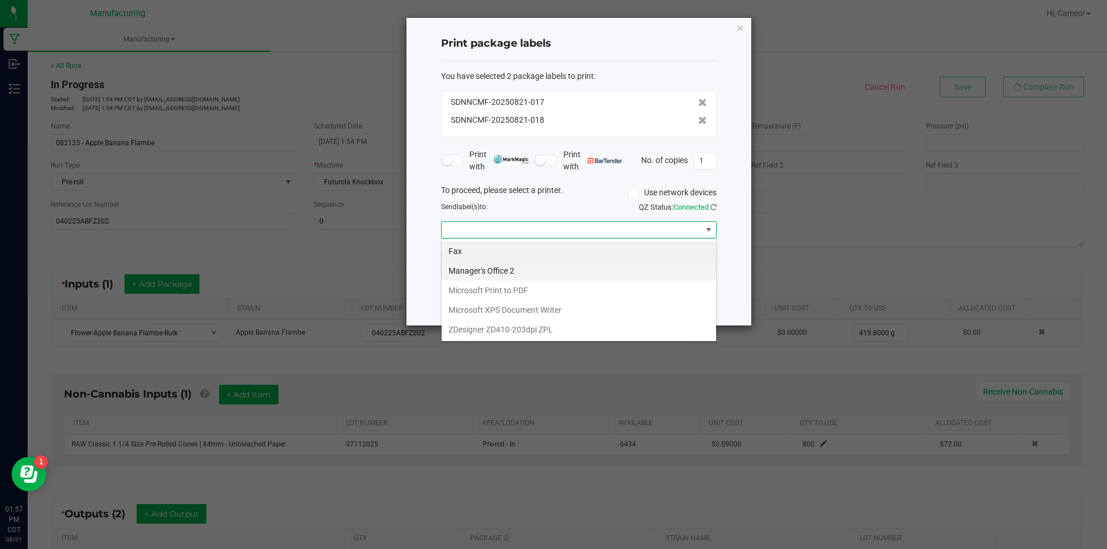
scroll to position [17, 276]
click at [508, 330] on ZPL "ZDesigner ZD410-203dpi ZPL" at bounding box center [579, 330] width 274 height 20
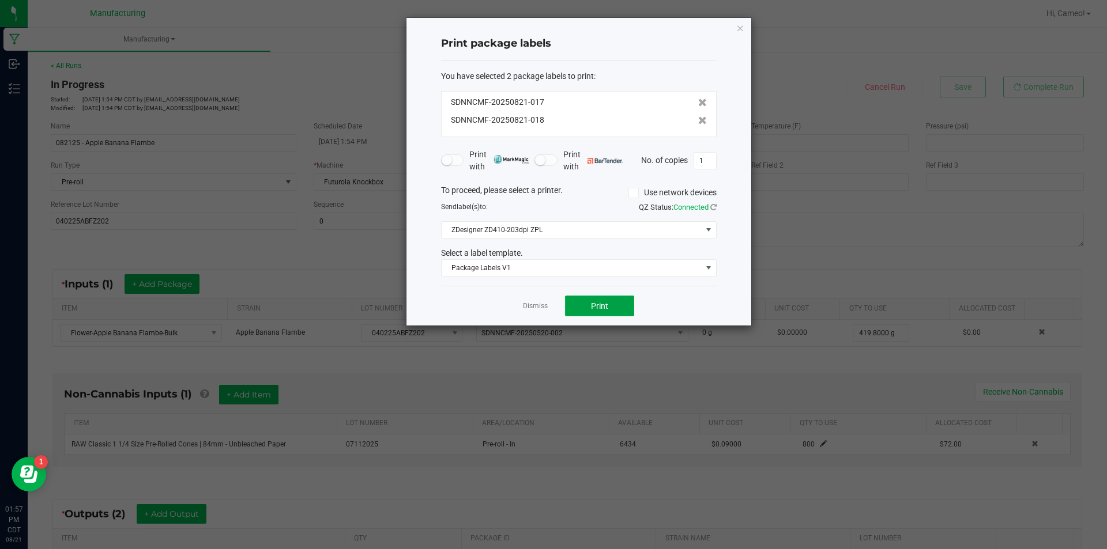
click at [607, 308] on span "Print" at bounding box center [599, 306] width 17 height 9
click at [698, 99] on icon at bounding box center [702, 103] width 9 height 8
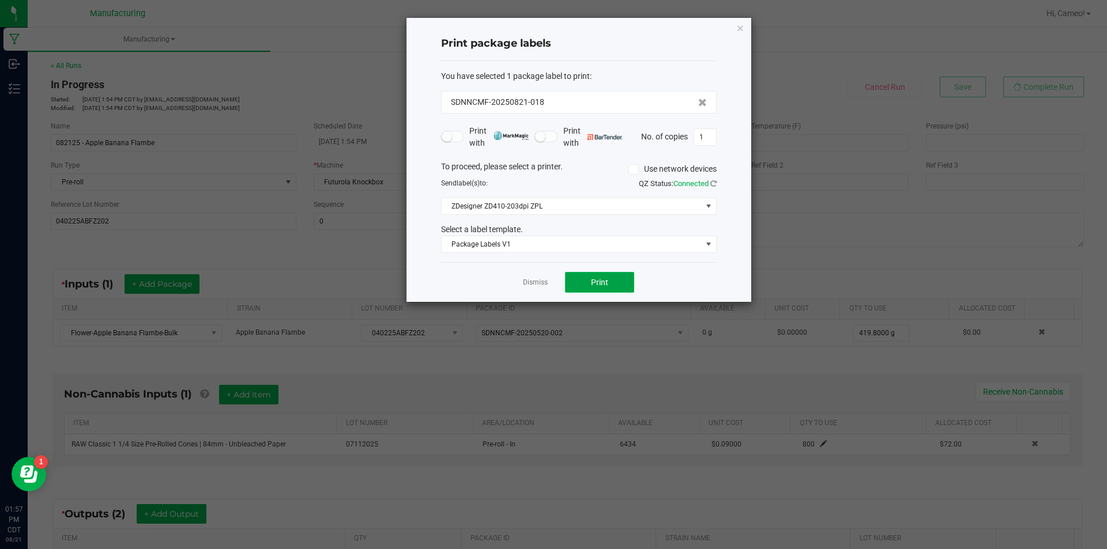
click at [604, 279] on span "Print" at bounding box center [599, 282] width 17 height 9
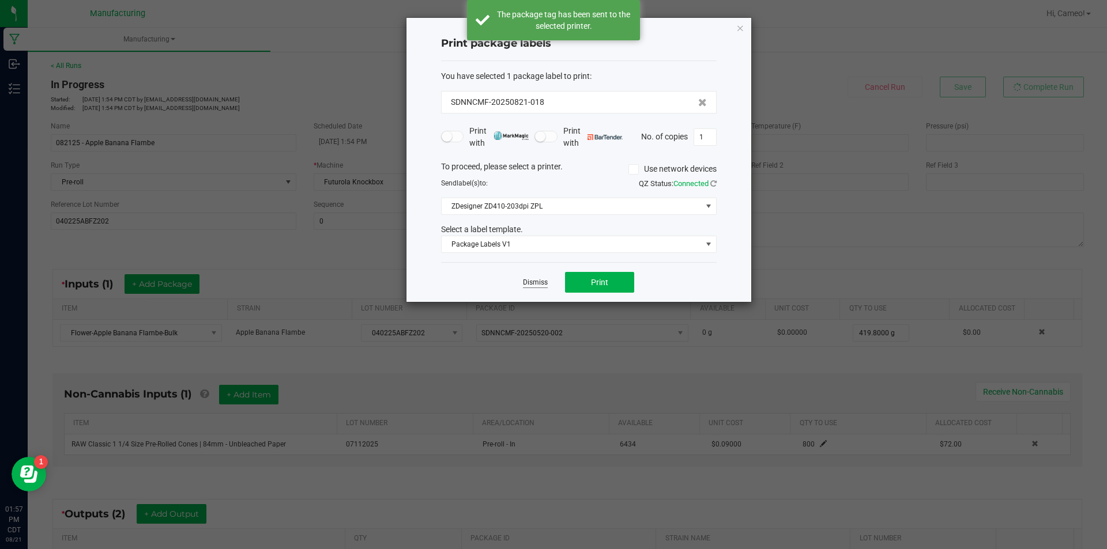
click at [537, 285] on link "Dismiss" at bounding box center [535, 283] width 25 height 10
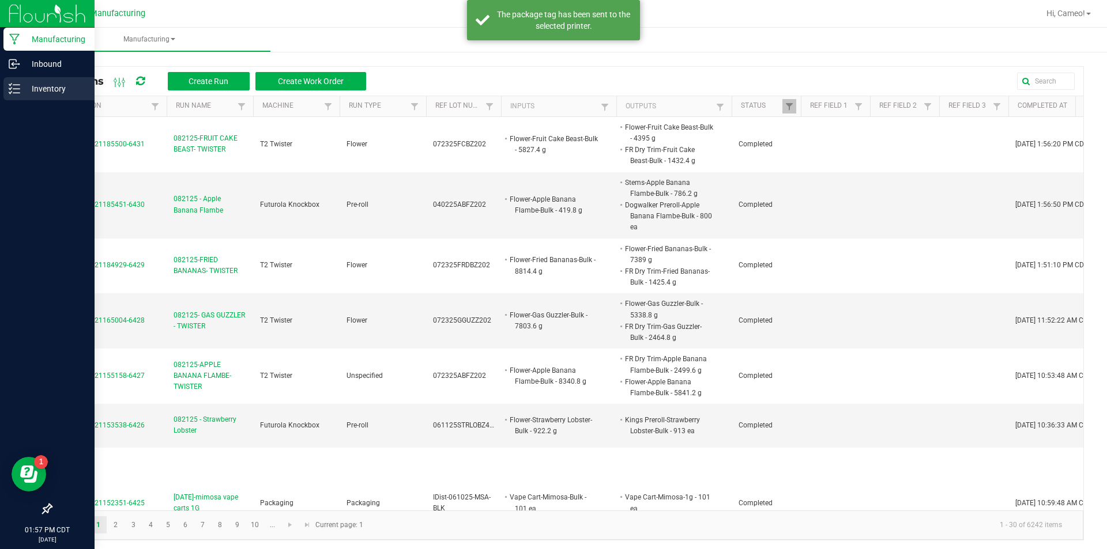
click at [45, 83] on p "Inventory" at bounding box center [54, 89] width 69 height 14
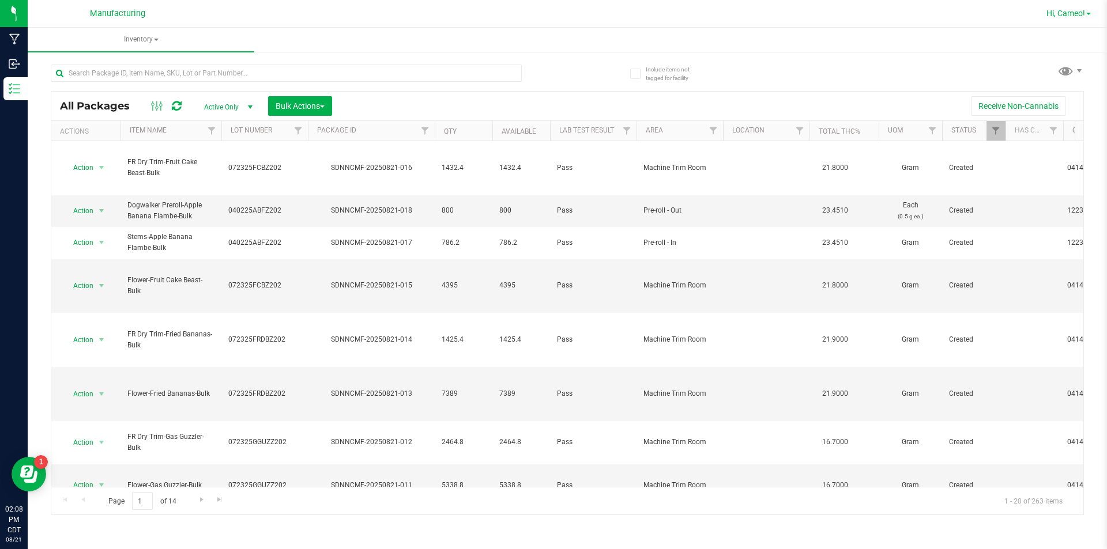
click at [1076, 14] on span "Hi, Cameo!" at bounding box center [1065, 13] width 39 height 9
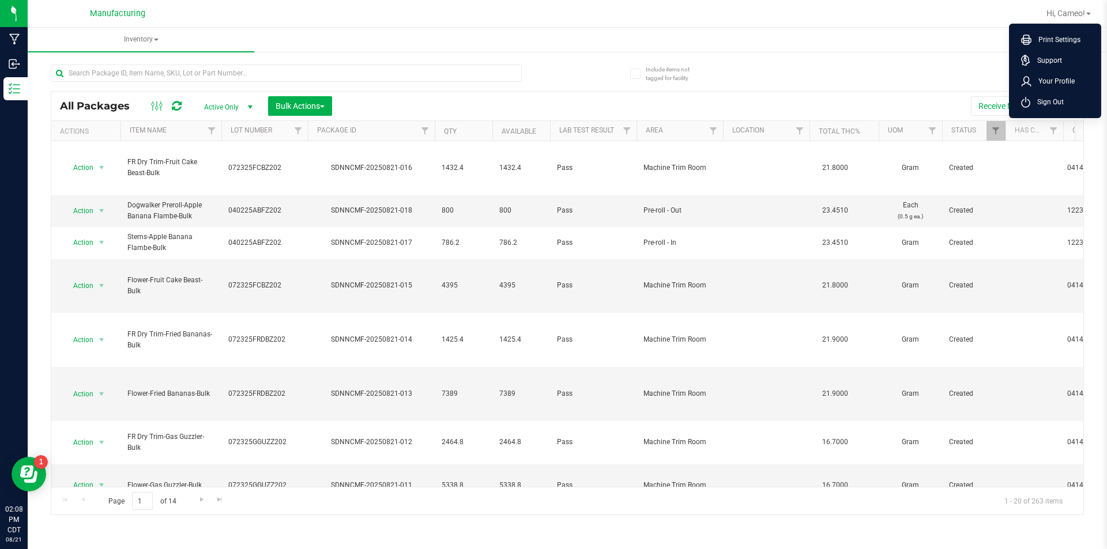
click at [830, 61] on div "All Packages Active Only Active Only Lab Samples Locked All Bulk Actions Add to…" at bounding box center [567, 285] width 1033 height 462
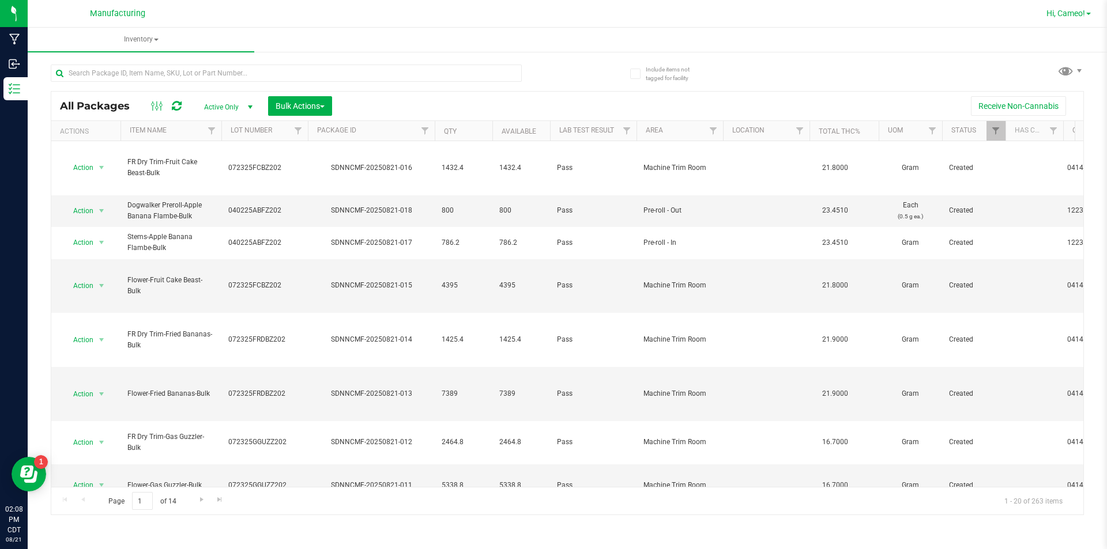
click at [1081, 14] on span "Hi, Cameo!" at bounding box center [1065, 13] width 39 height 9
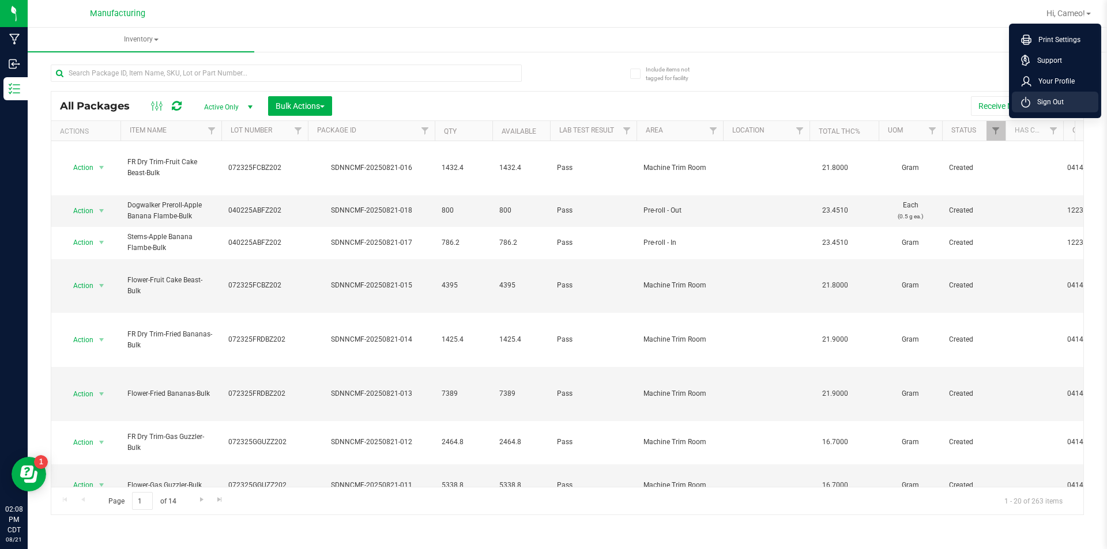
click at [1065, 110] on li "Sign Out" at bounding box center [1055, 102] width 86 height 21
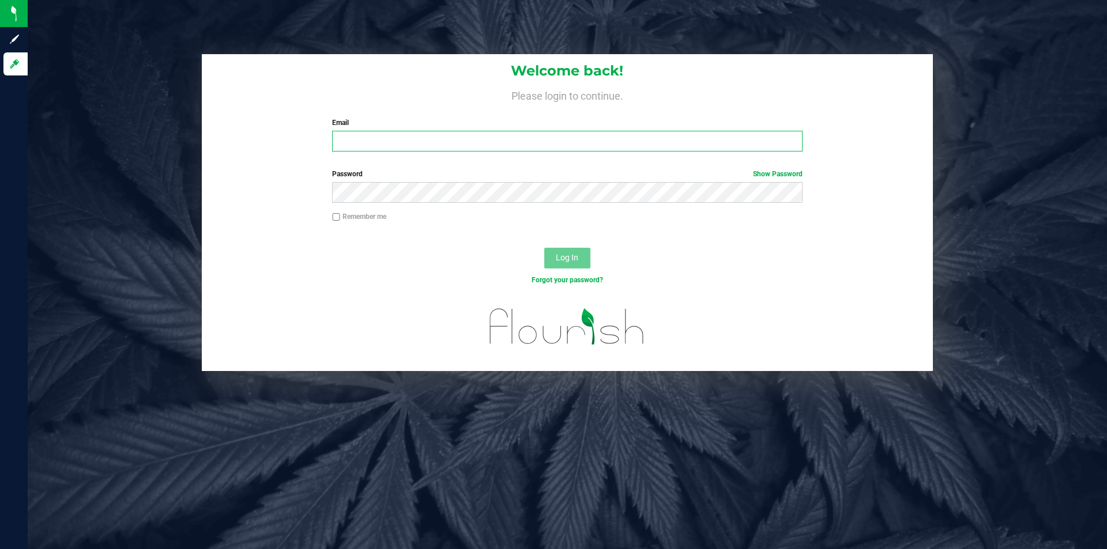
click at [447, 140] on input "Email" at bounding box center [567, 141] width 470 height 21
type input "[EMAIL_ADDRESS][PERSON_NAME][DOMAIN_NAME]"
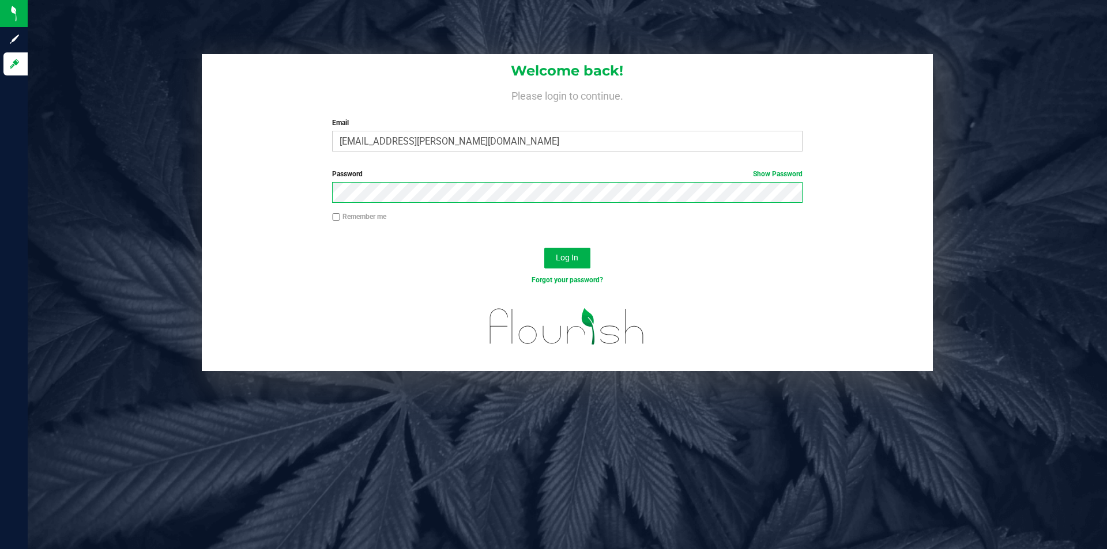
click at [544, 248] on button "Log In" at bounding box center [567, 258] width 46 height 21
